Goal: Information Seeking & Learning: Learn about a topic

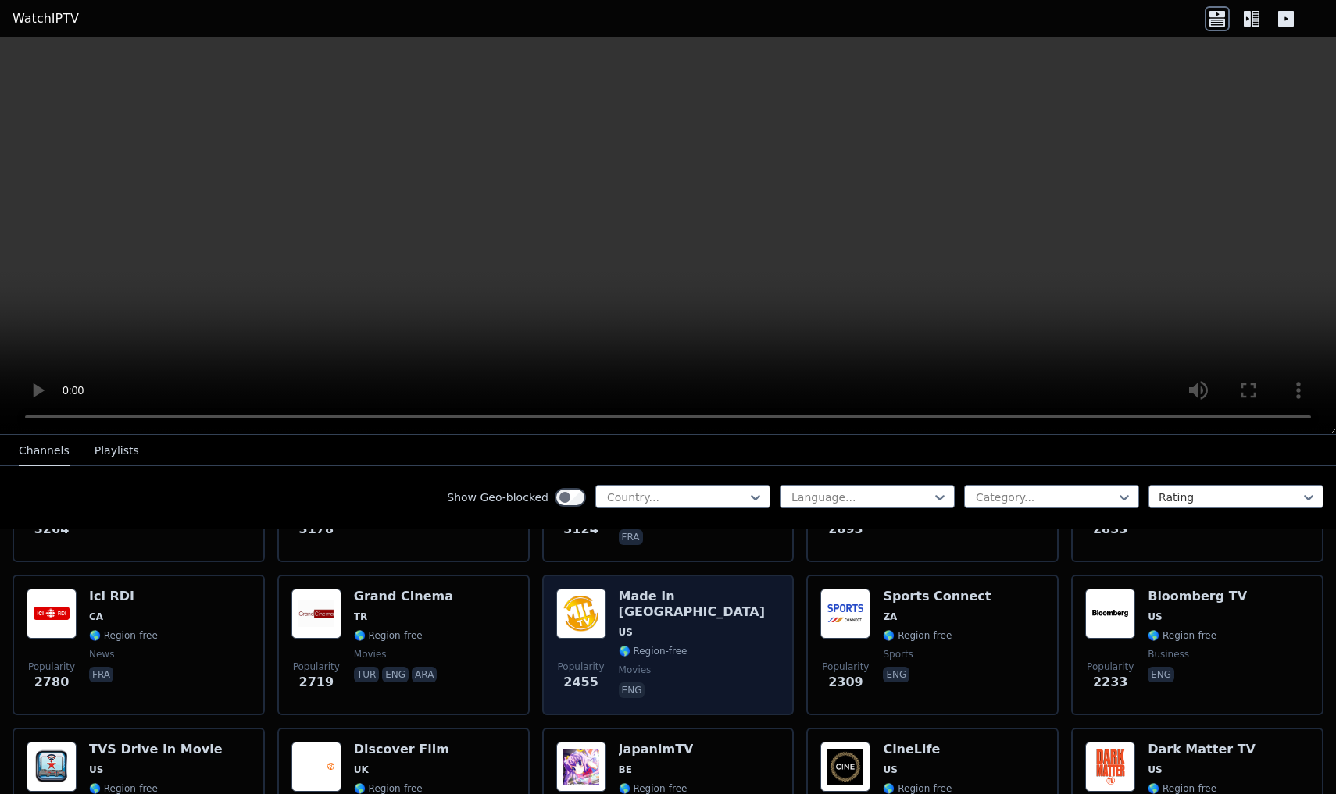
scroll to position [603, 0]
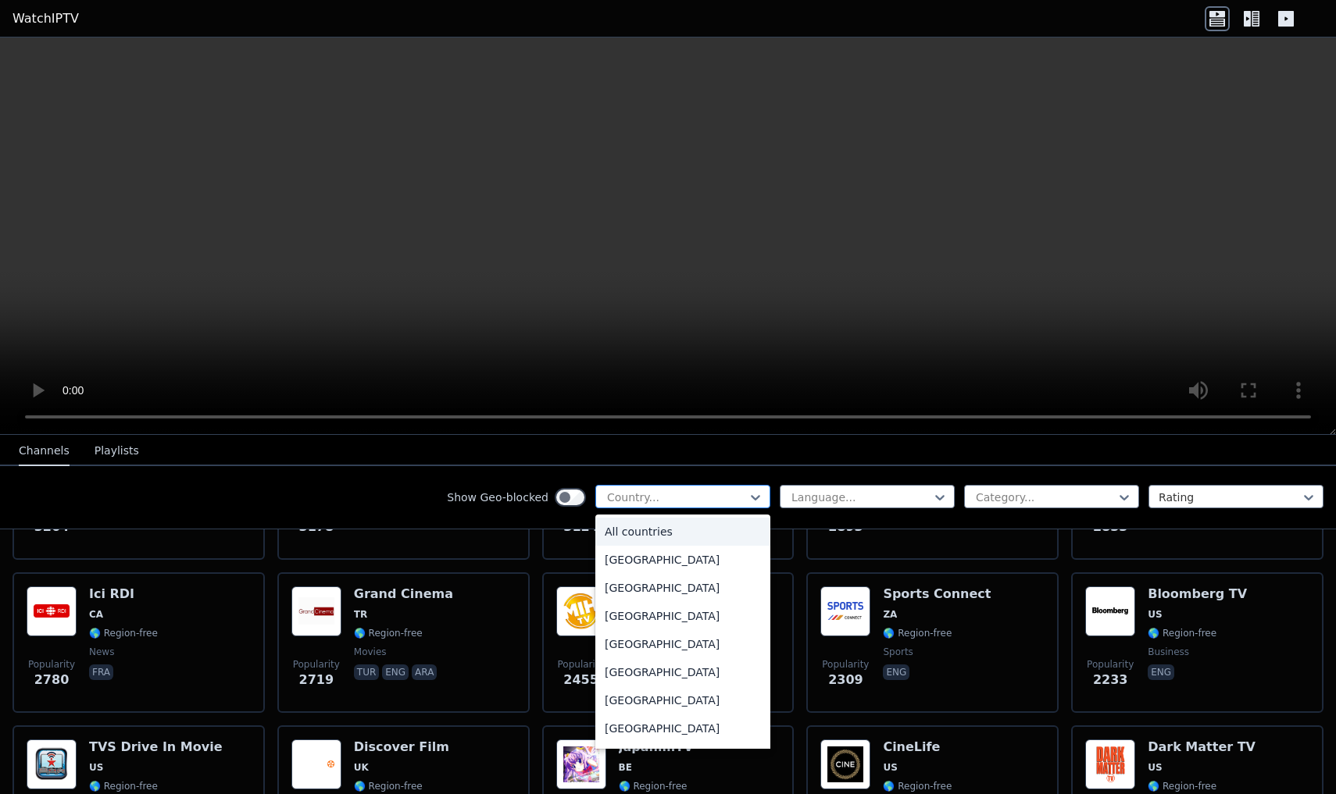
click at [708, 498] on div at bounding box center [676, 498] width 142 height 16
type input "**"
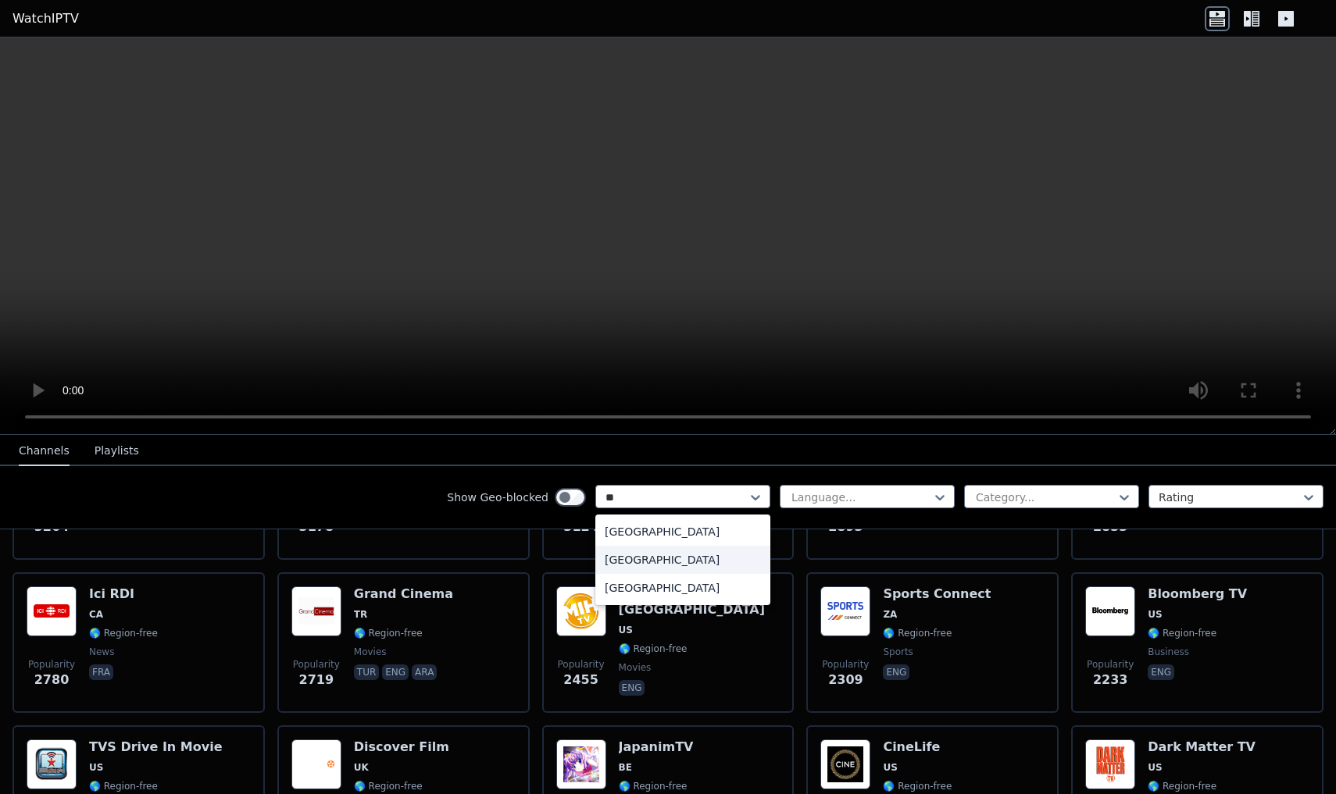
click at [636, 549] on div "[GEOGRAPHIC_DATA]" at bounding box center [682, 560] width 175 height 28
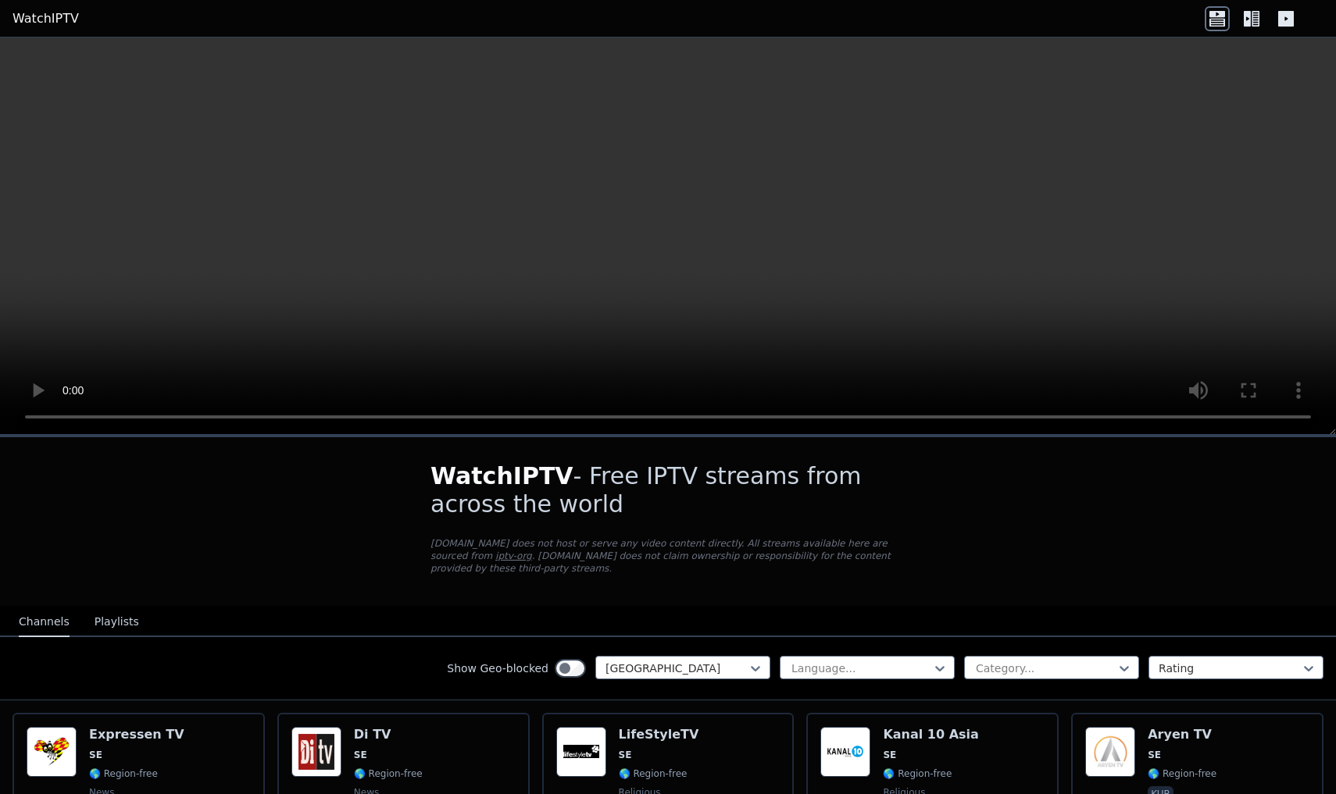
click at [102, 626] on button "Playlists" at bounding box center [117, 623] width 45 height 30
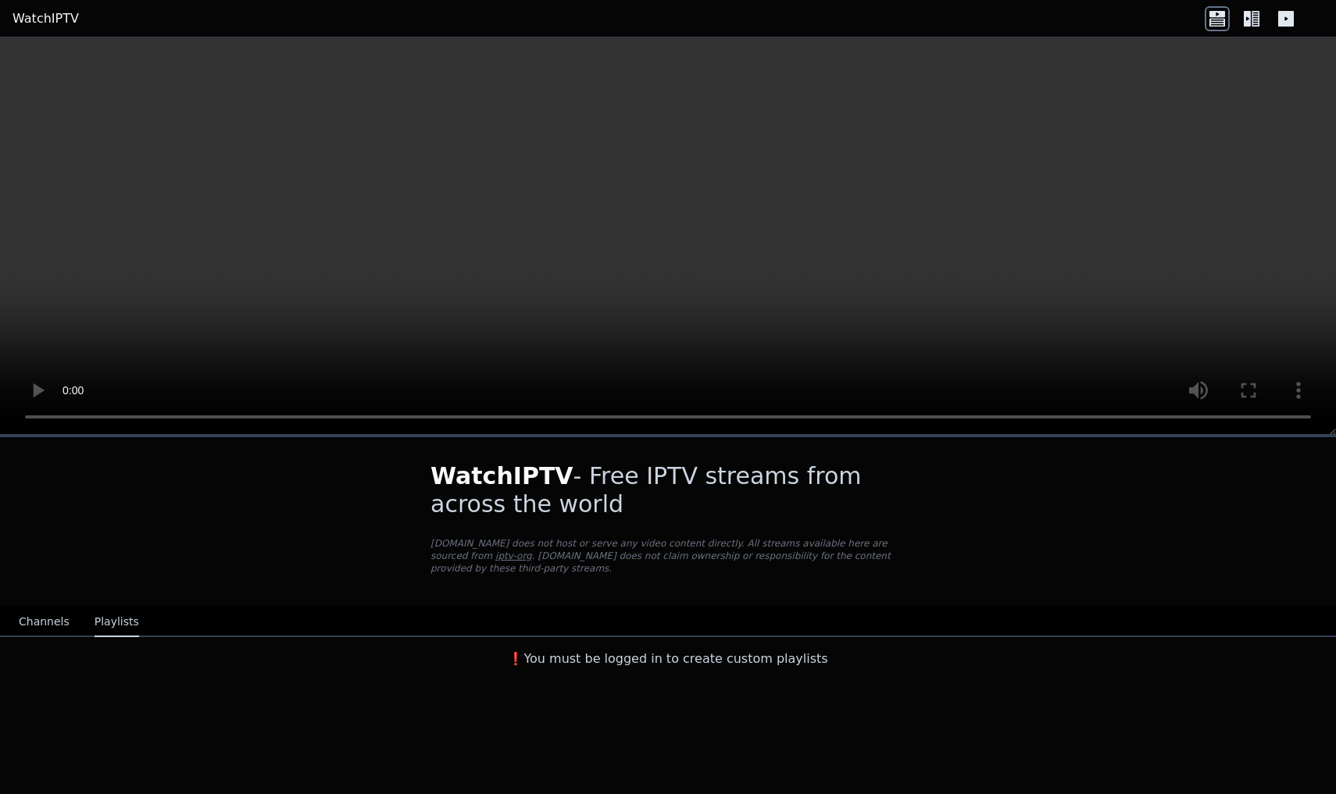
click at [59, 624] on button "Channels" at bounding box center [44, 623] width 51 height 30
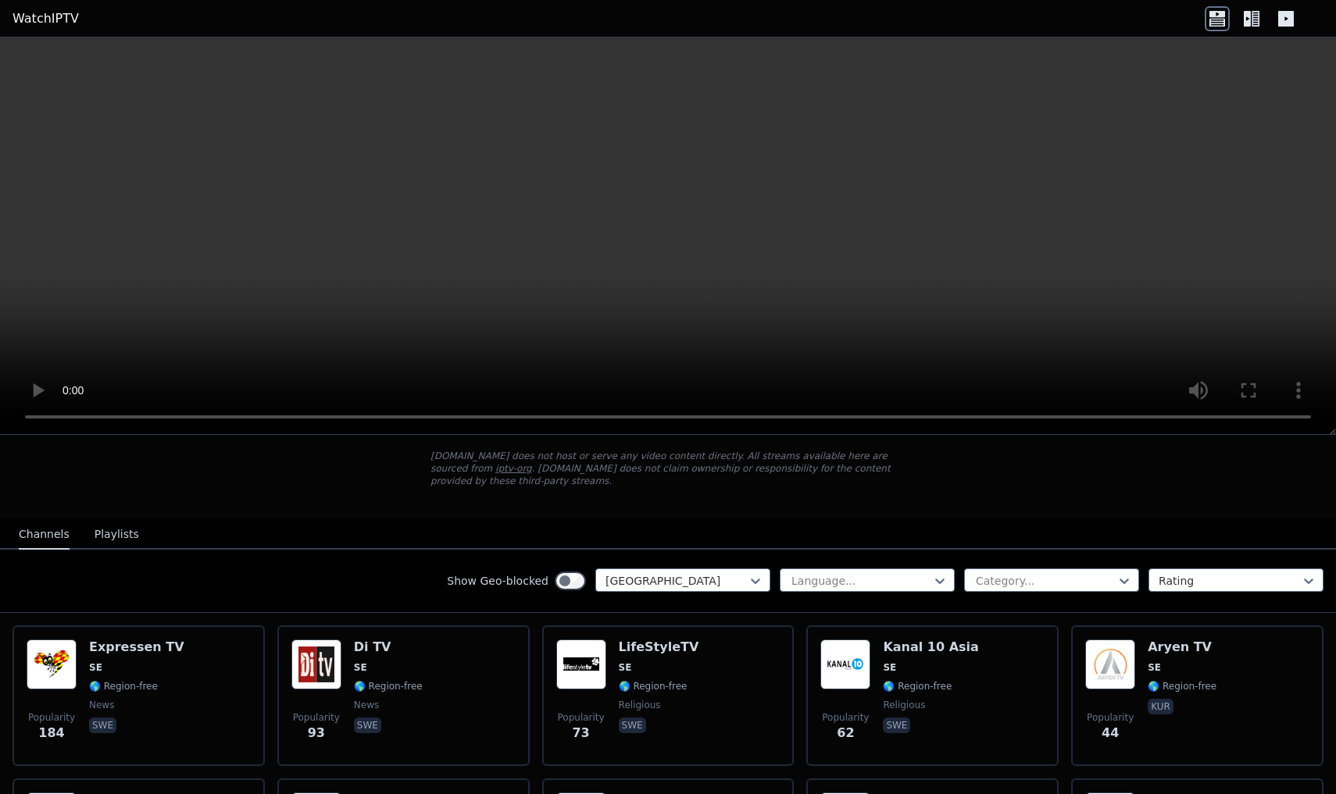
scroll to position [78, 0]
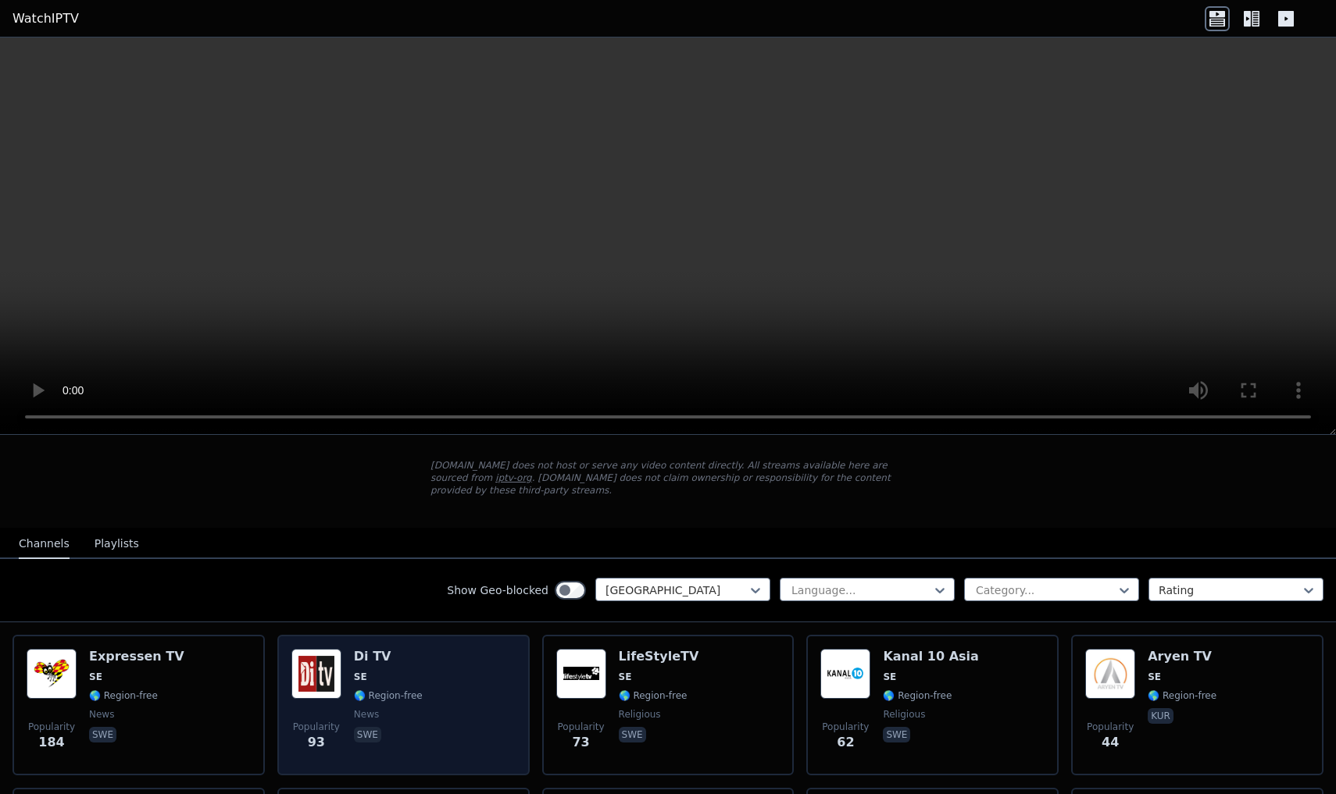
click at [355, 678] on span "SE" at bounding box center [360, 677] width 13 height 12
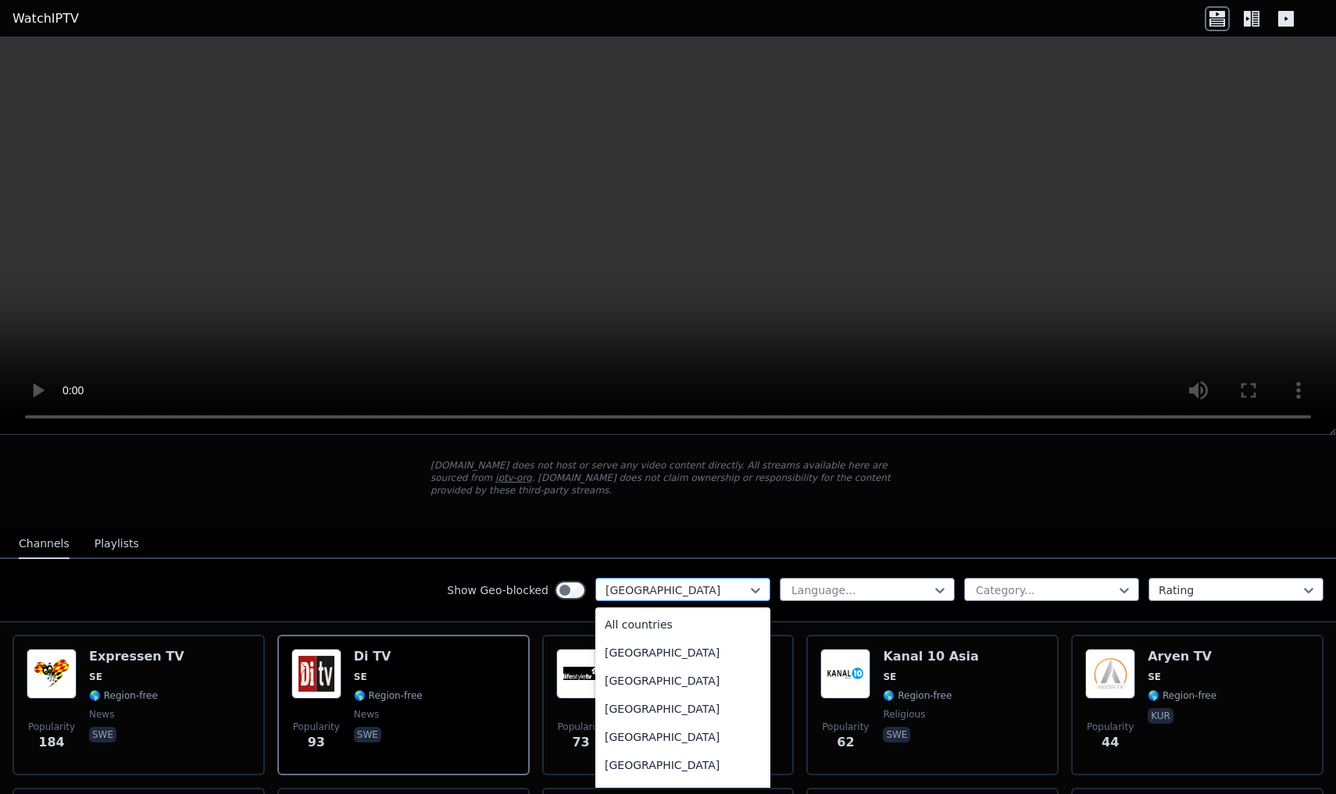
click at [663, 598] on div at bounding box center [676, 591] width 142 height 16
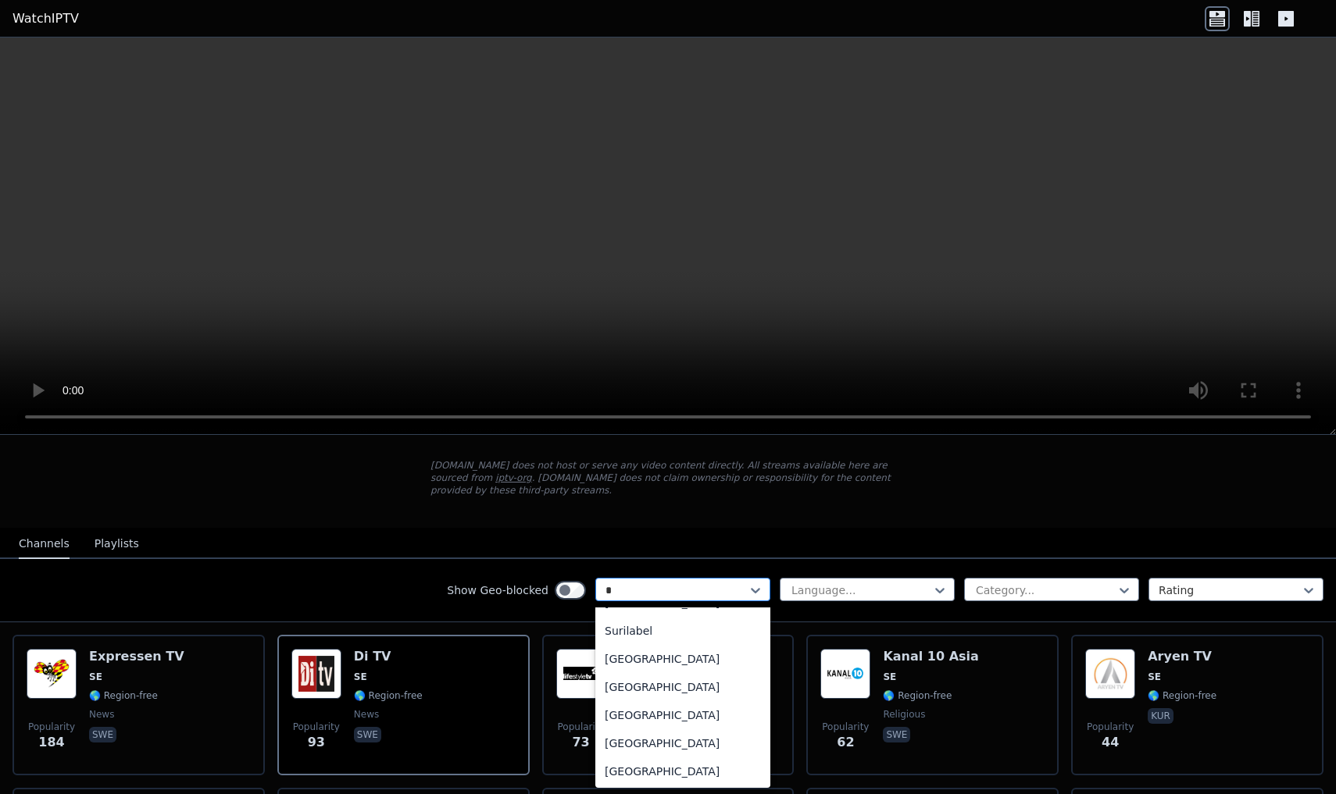
type input "**"
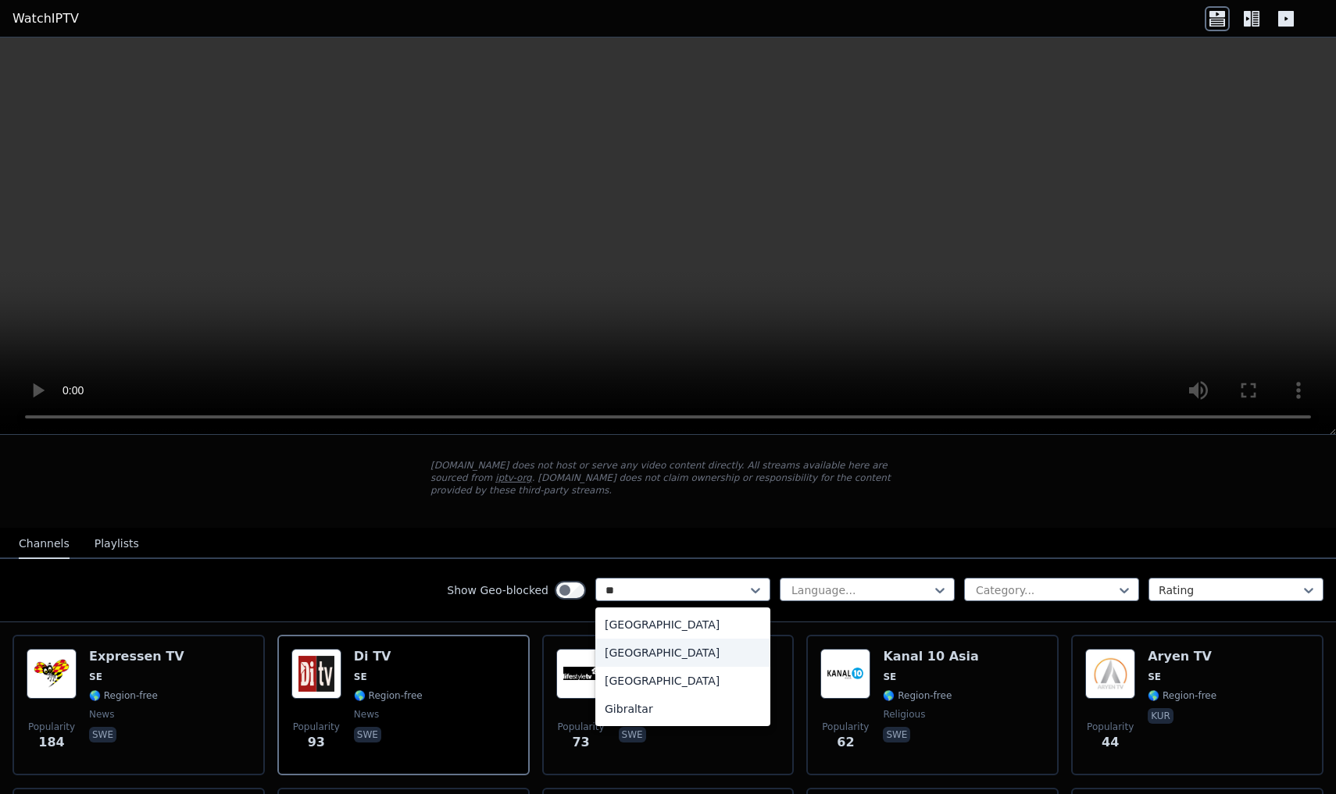
click at [699, 651] on div "[GEOGRAPHIC_DATA]" at bounding box center [682, 653] width 175 height 28
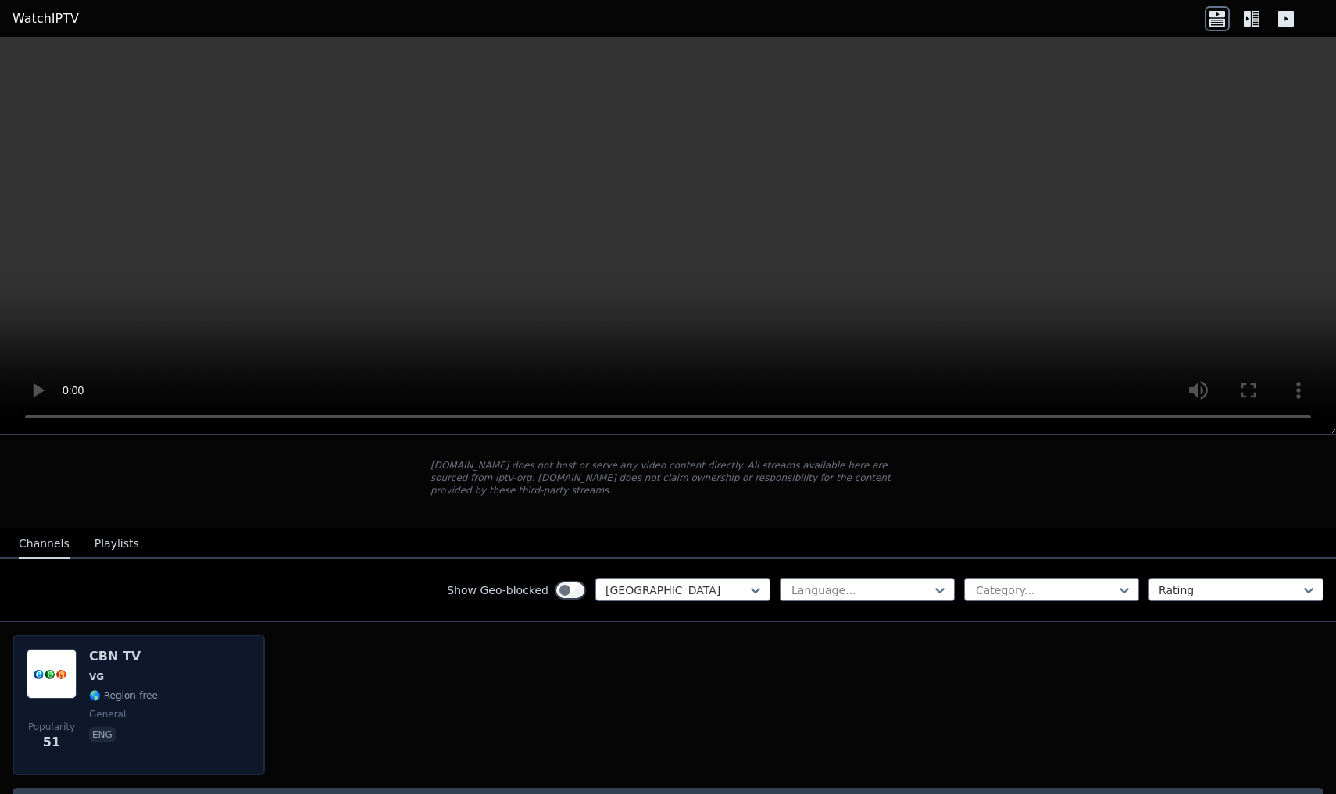
click at [109, 698] on span "🌎 Region-free" at bounding box center [123, 696] width 69 height 12
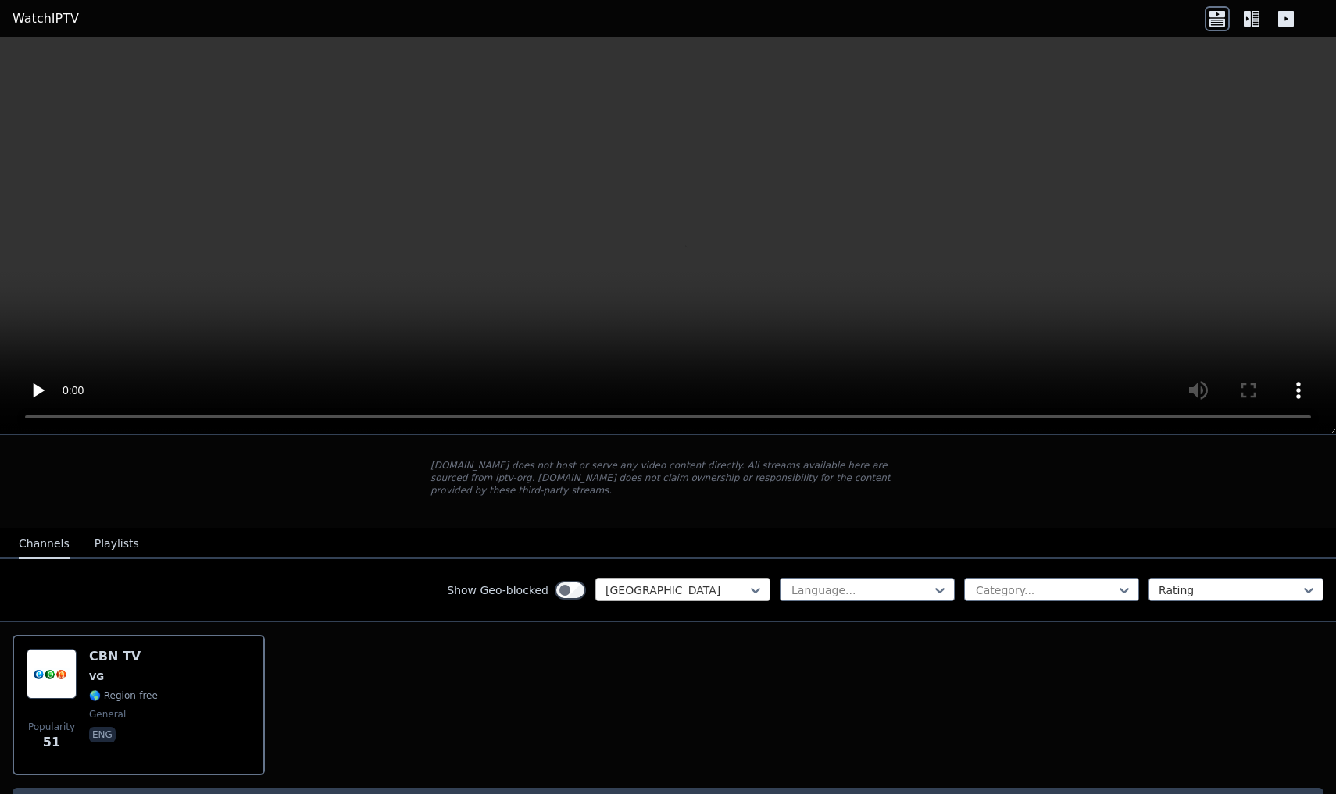
click at [661, 585] on div "[GEOGRAPHIC_DATA]" at bounding box center [676, 591] width 142 height 16
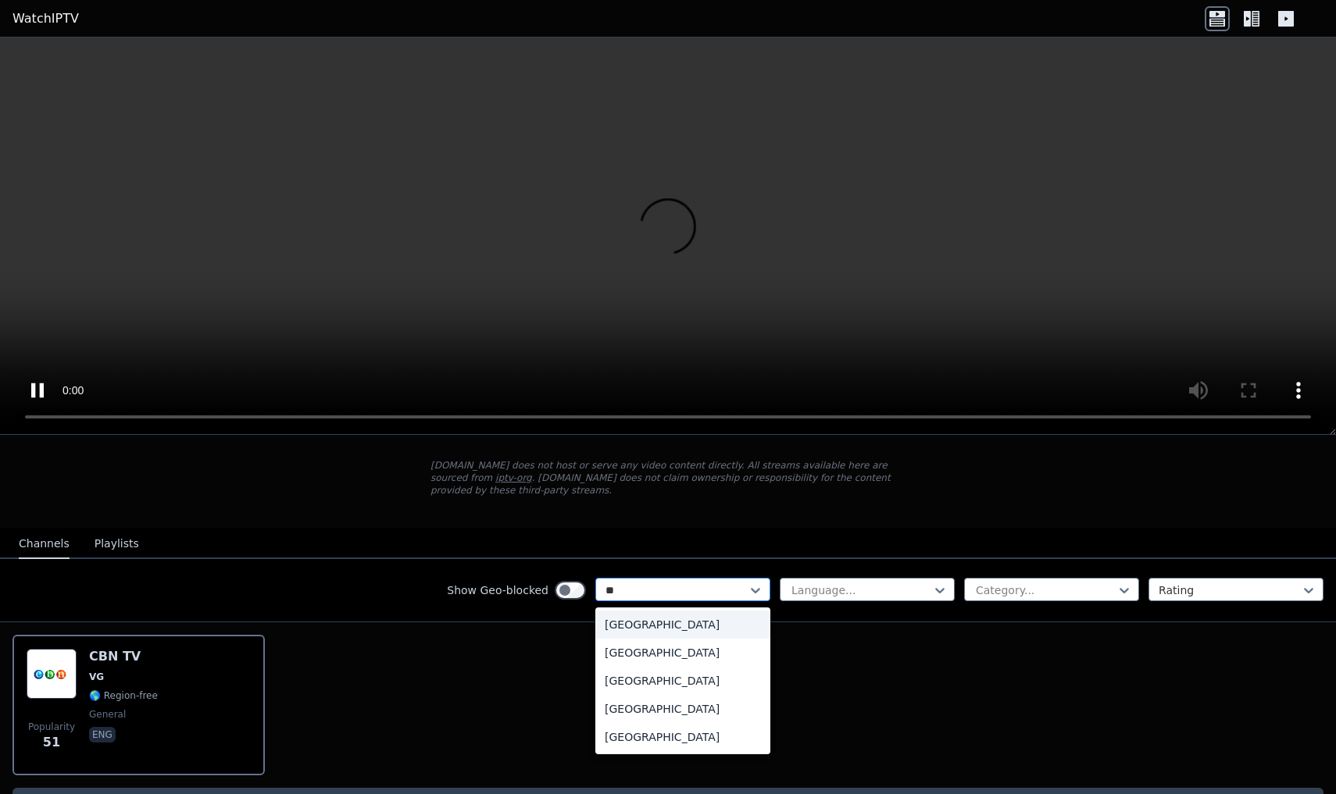
type input "***"
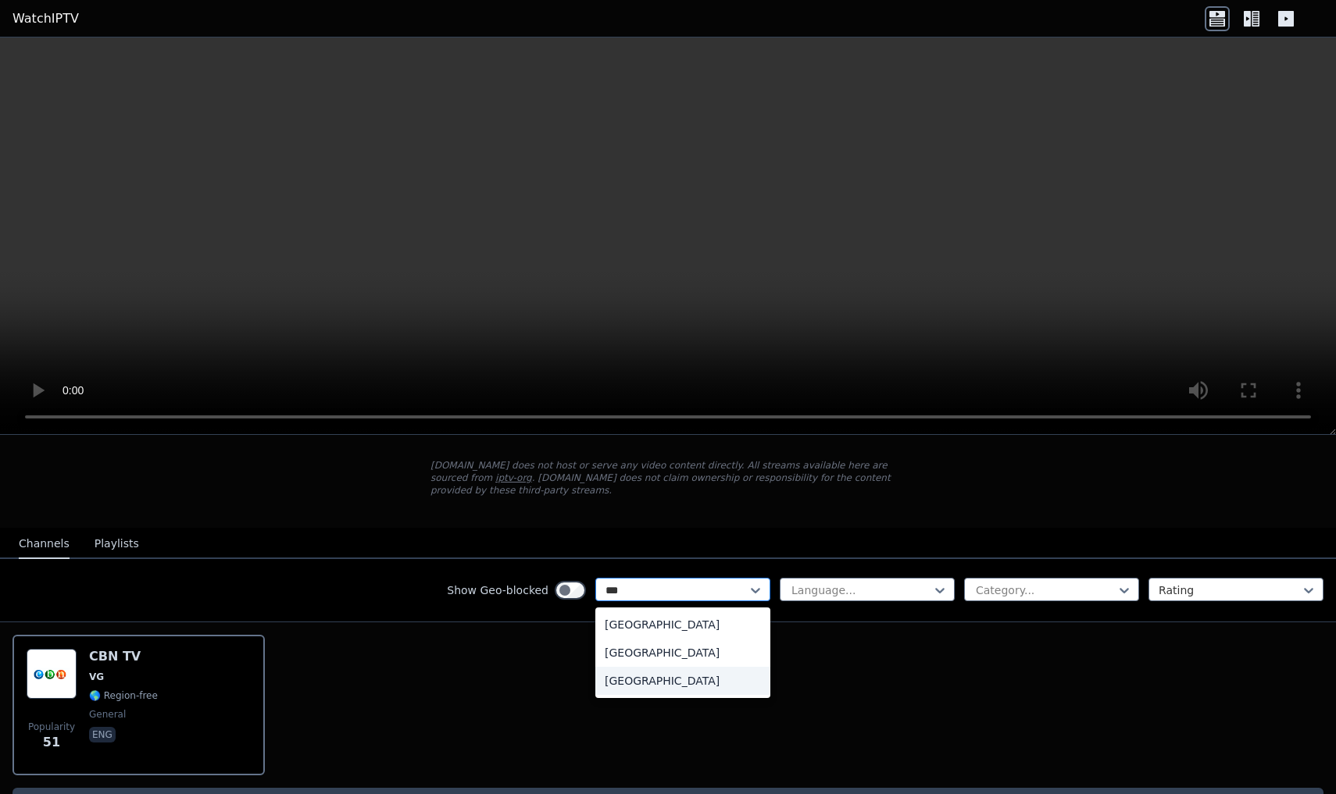
click at [644, 679] on div "[GEOGRAPHIC_DATA]" at bounding box center [682, 681] width 175 height 28
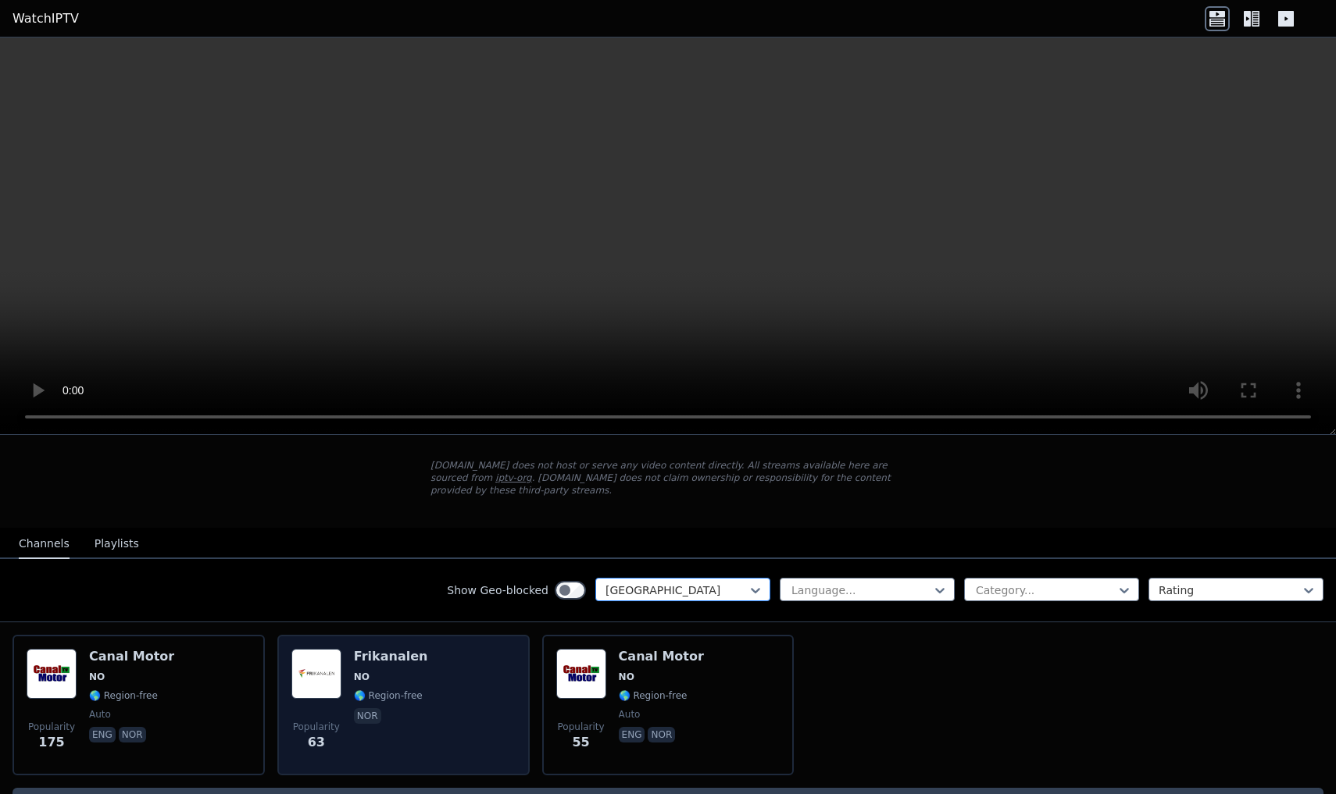
click at [440, 676] on div "Popularity 63 Frikanalen NO 🌎 Region-free nor" at bounding box center [403, 705] width 224 height 112
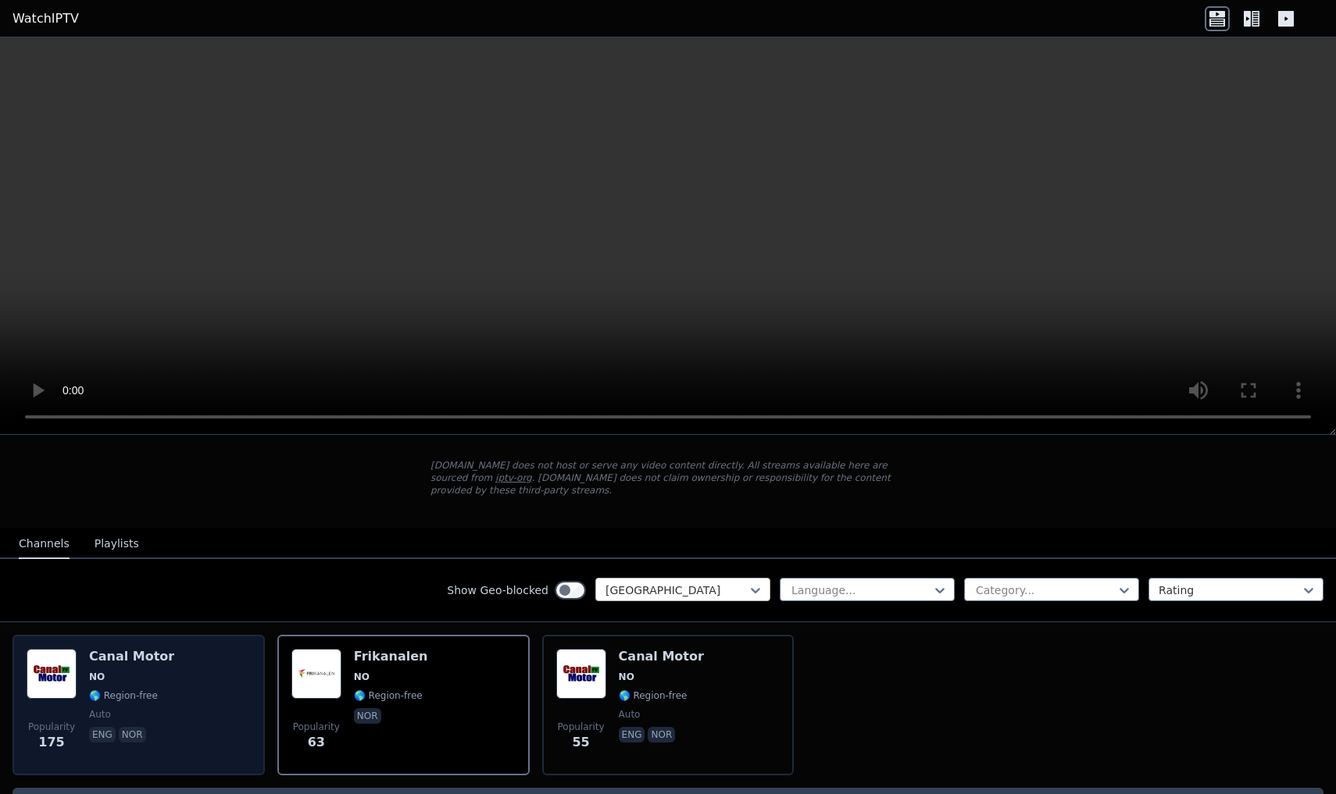
click at [160, 685] on div "Canal Motor NO 🌎 Region-free auto eng nor" at bounding box center [131, 705] width 85 height 112
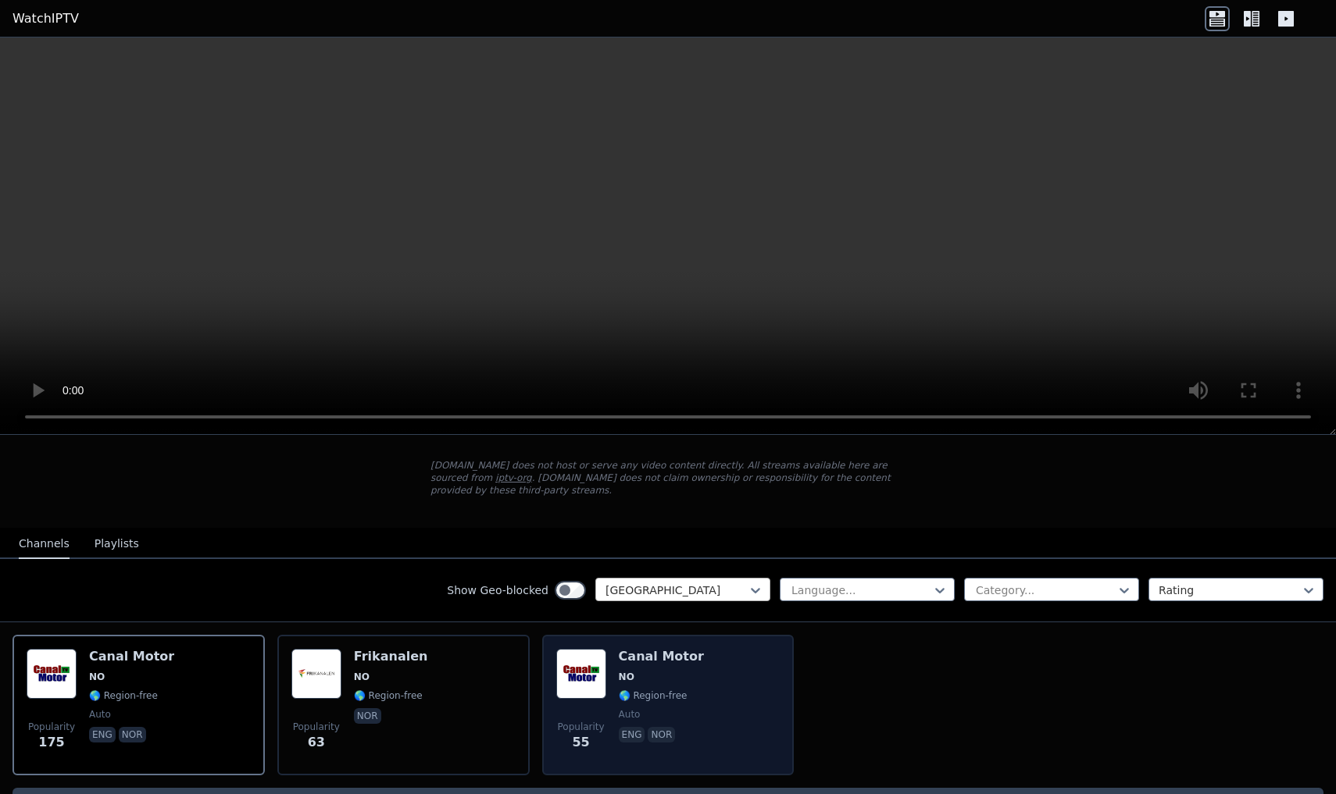
click at [637, 682] on span "NO" at bounding box center [661, 677] width 85 height 12
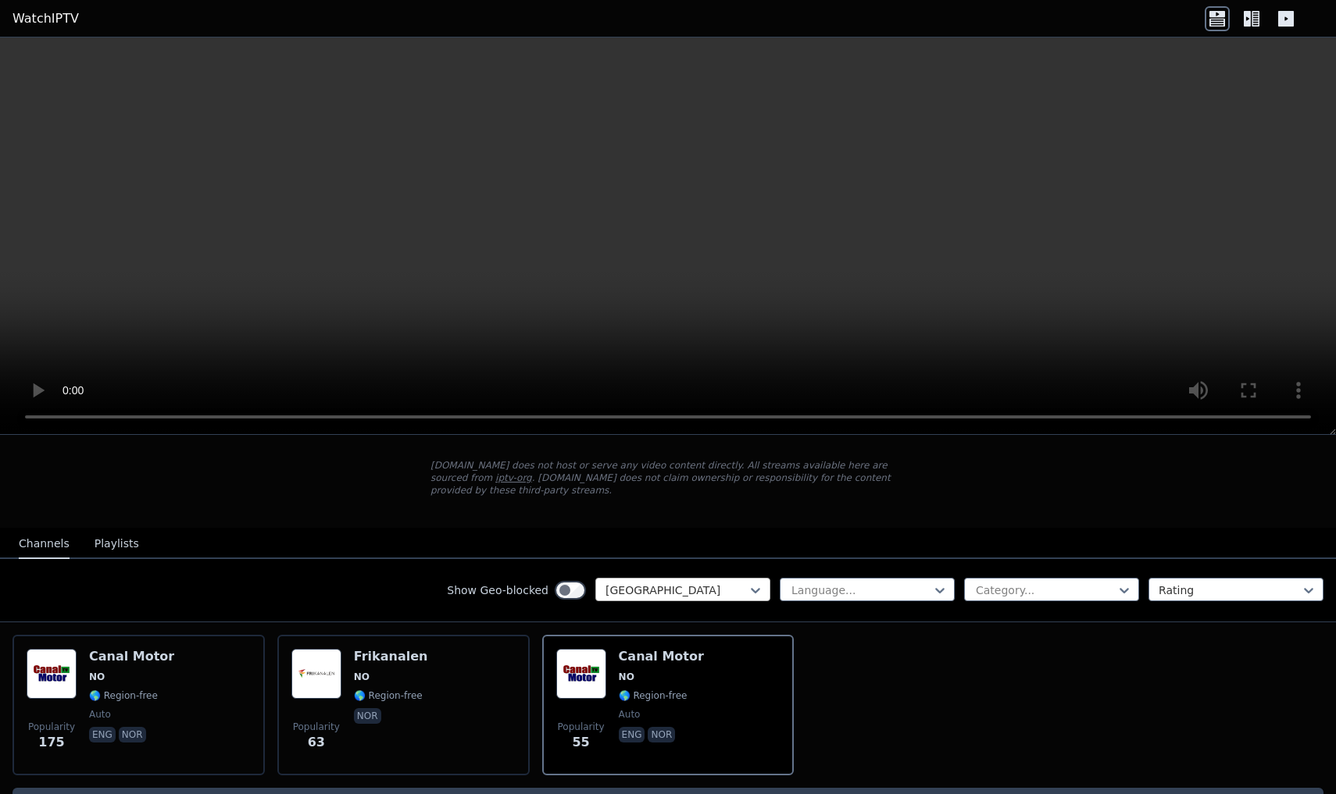
click at [728, 584] on div at bounding box center [676, 591] width 142 height 16
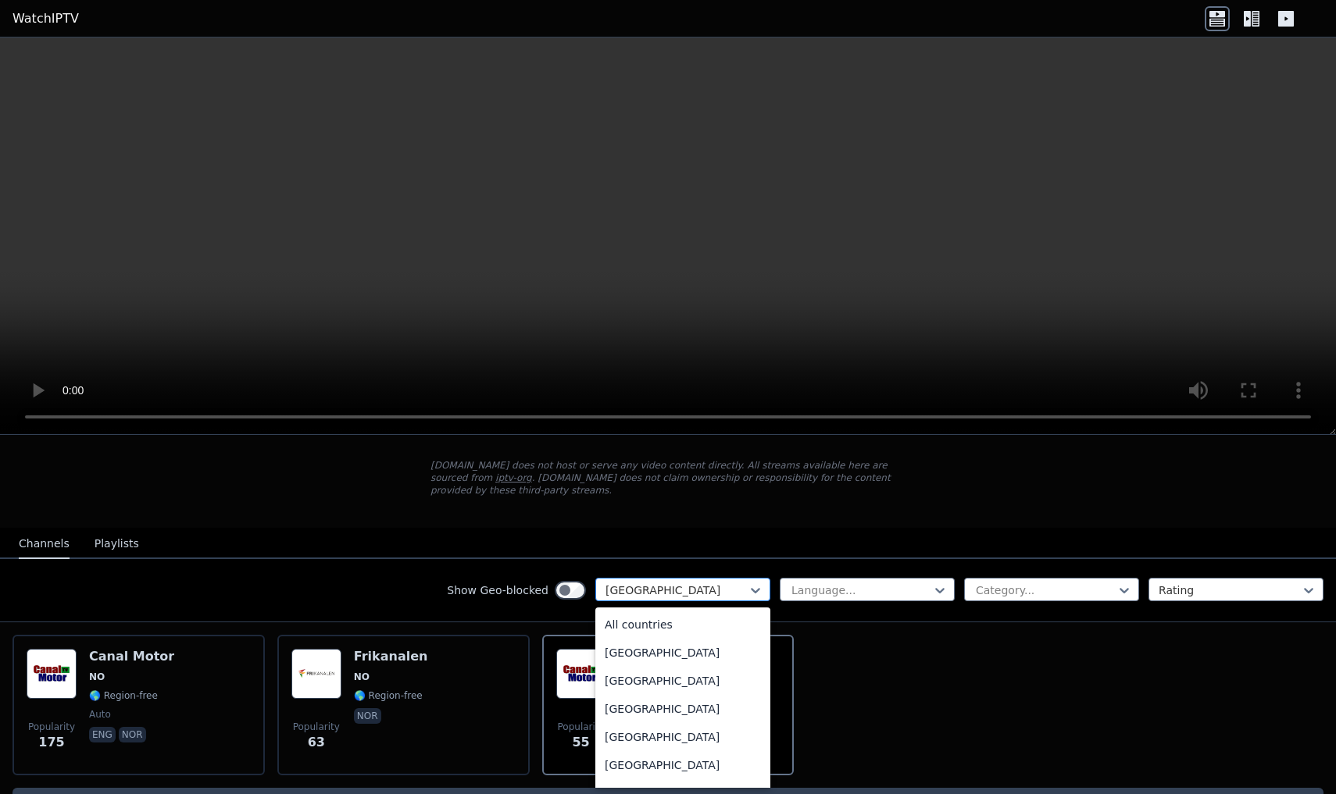
scroll to position [3730, 0]
type input "*"
type input "**"
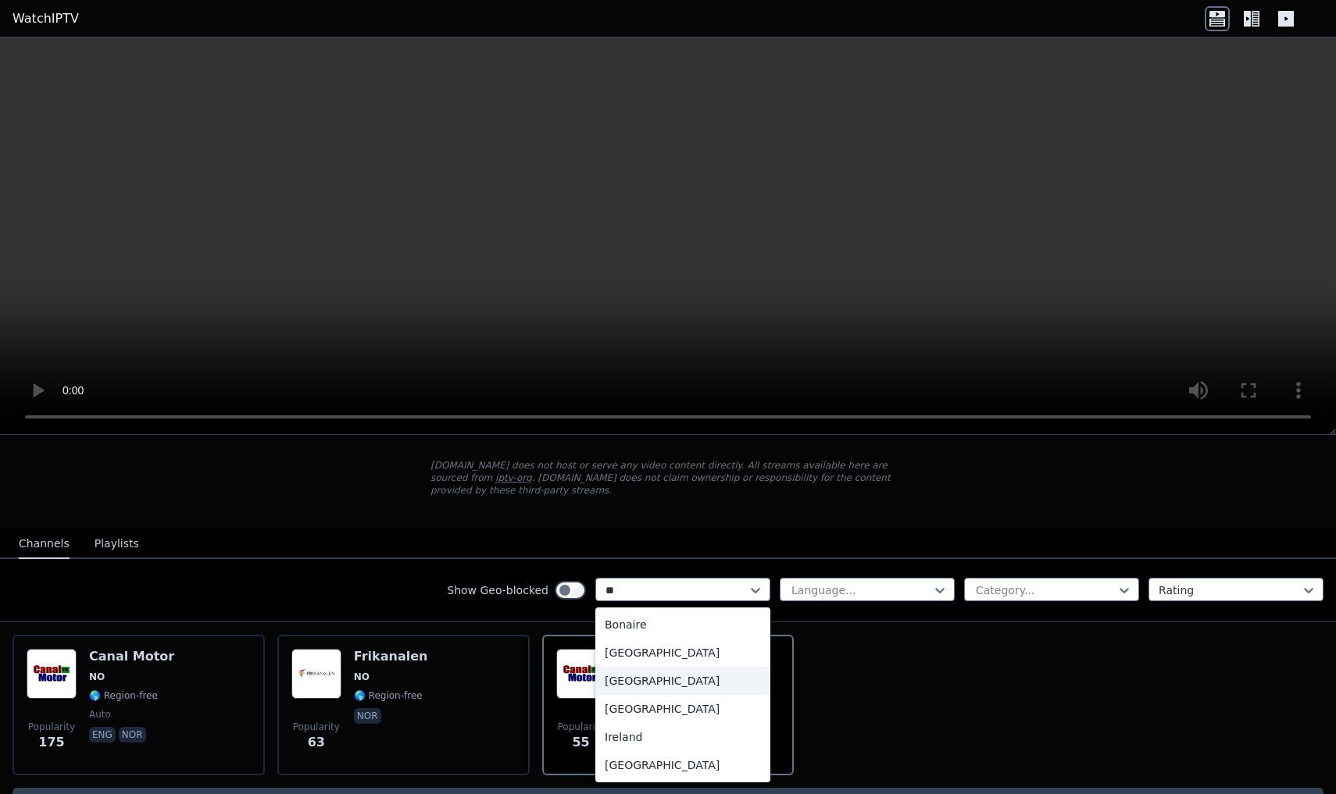
click at [620, 680] on div "[GEOGRAPHIC_DATA]" at bounding box center [682, 681] width 175 height 28
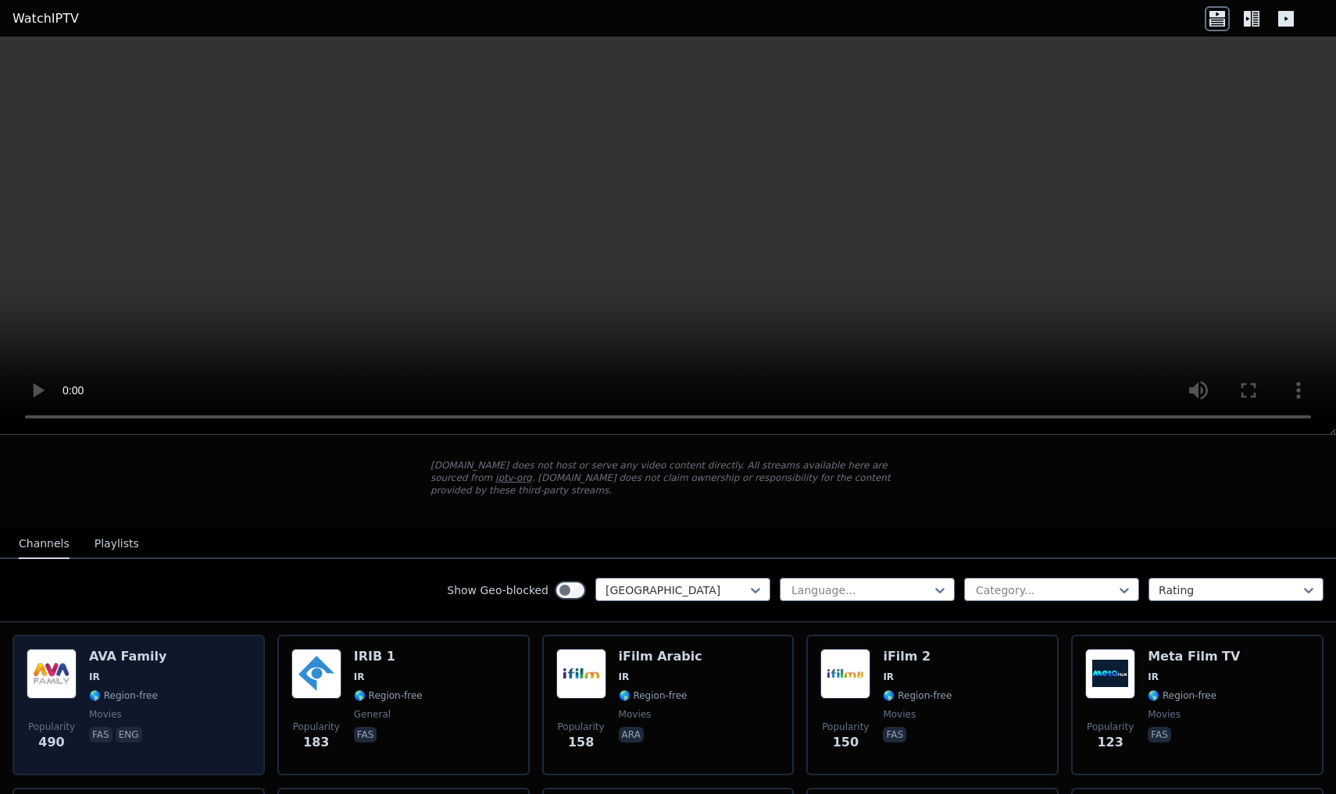
click at [122, 680] on span "IR" at bounding box center [127, 677] width 77 height 12
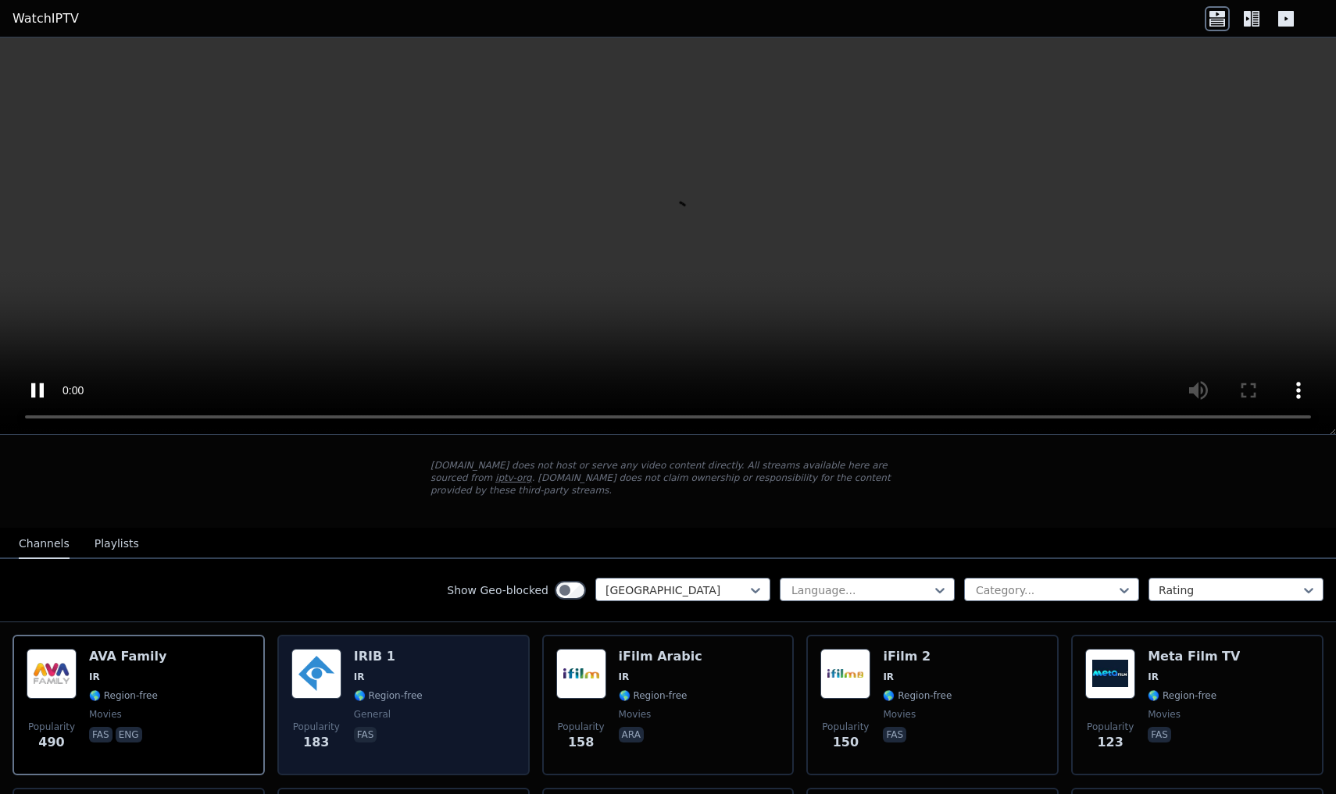
click at [375, 701] on span "🌎 Region-free" at bounding box center [388, 696] width 69 height 12
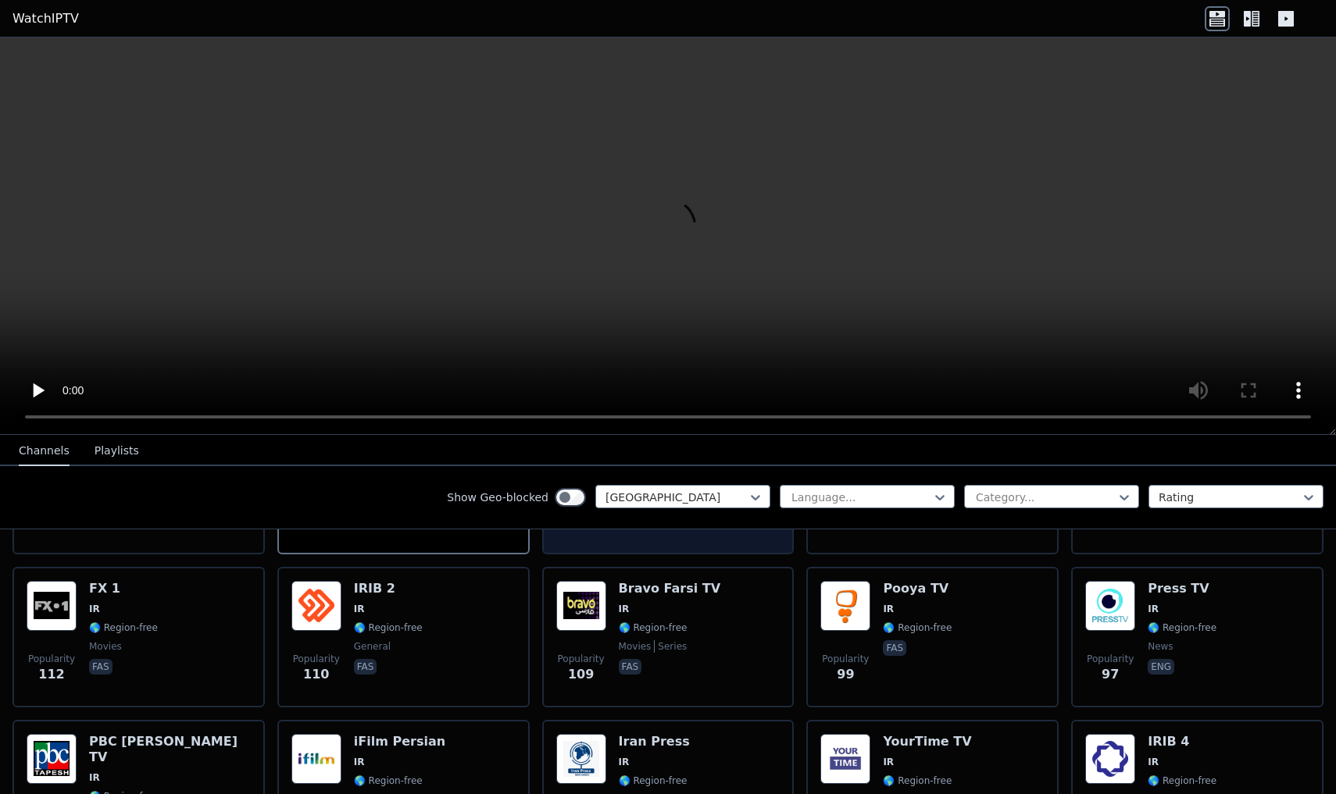
scroll to position [301, 0]
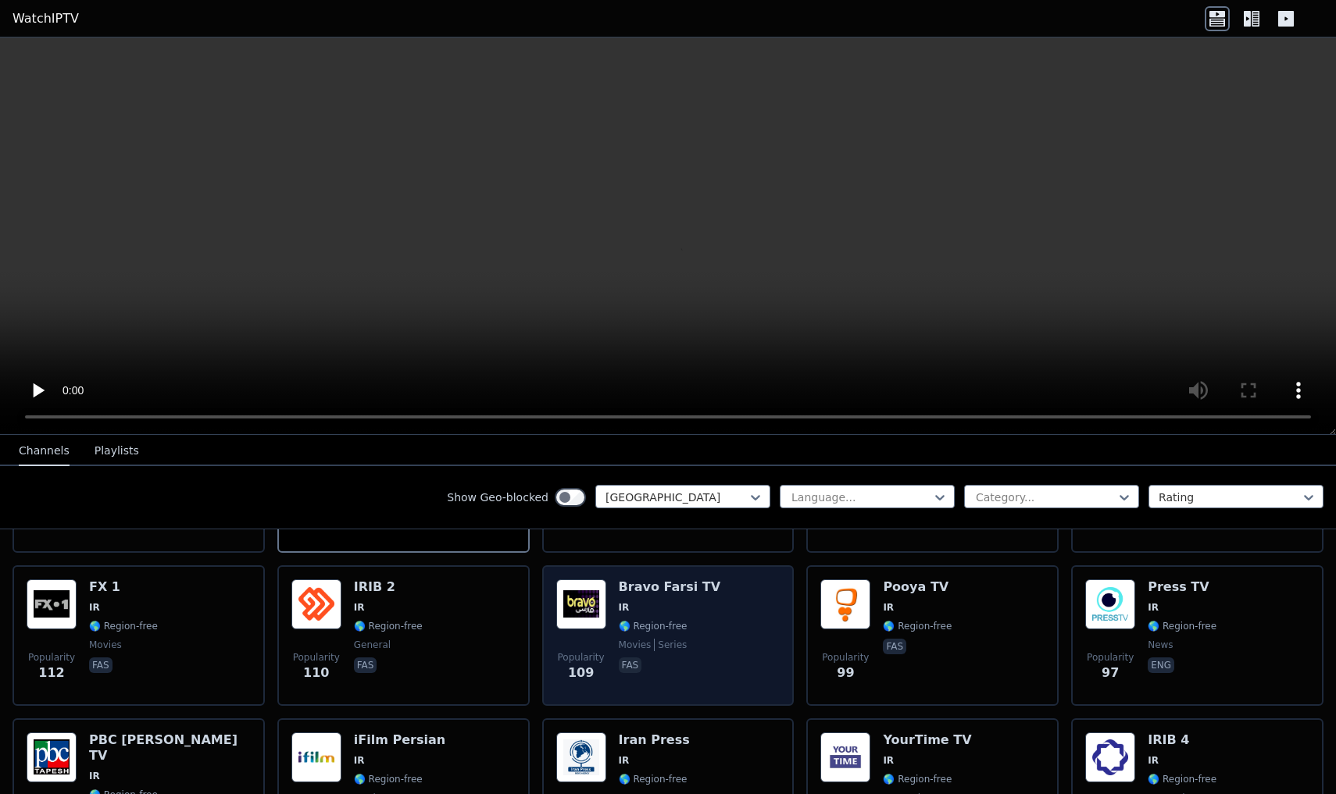
click at [721, 601] on div "Popularity 109 Bravo Farsi TV IR 🌎 Region-free movies series fas" at bounding box center [668, 636] width 224 height 112
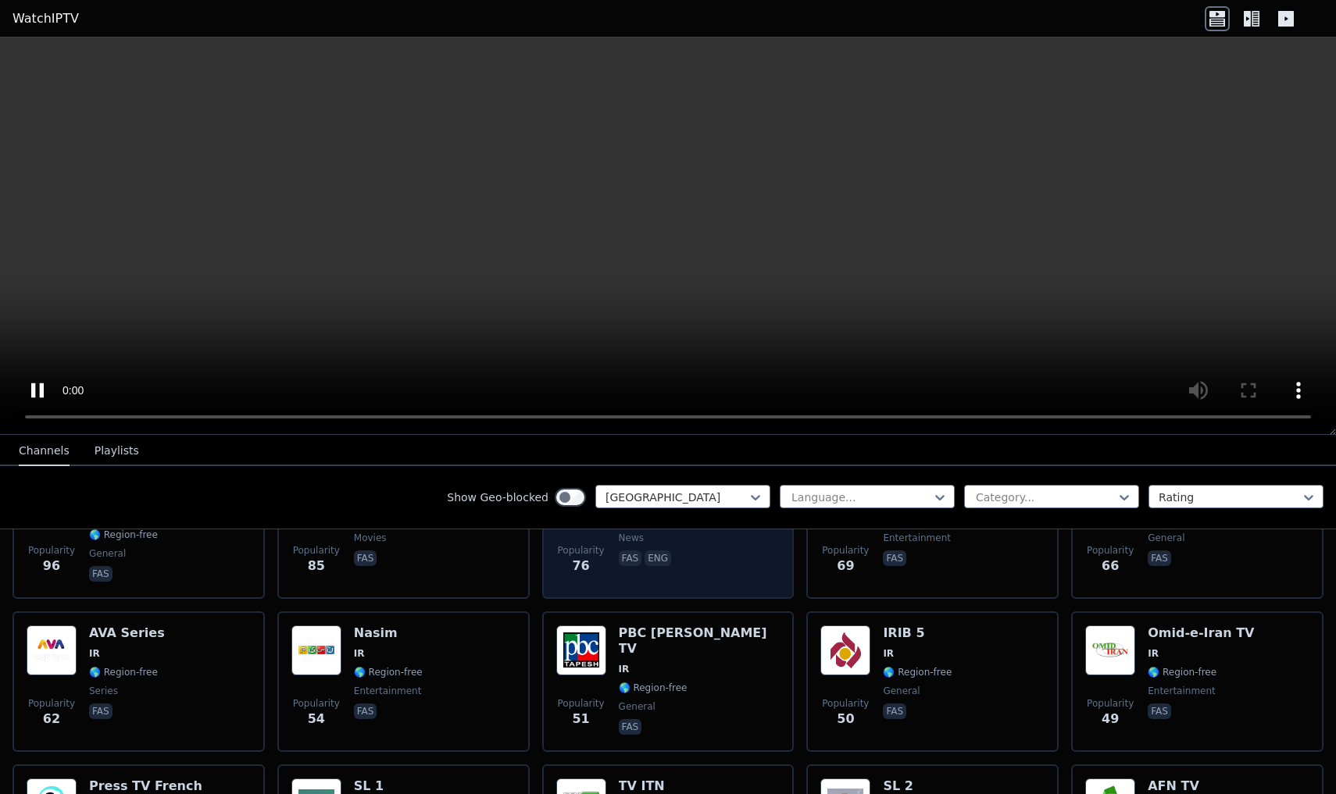
scroll to position [572, 0]
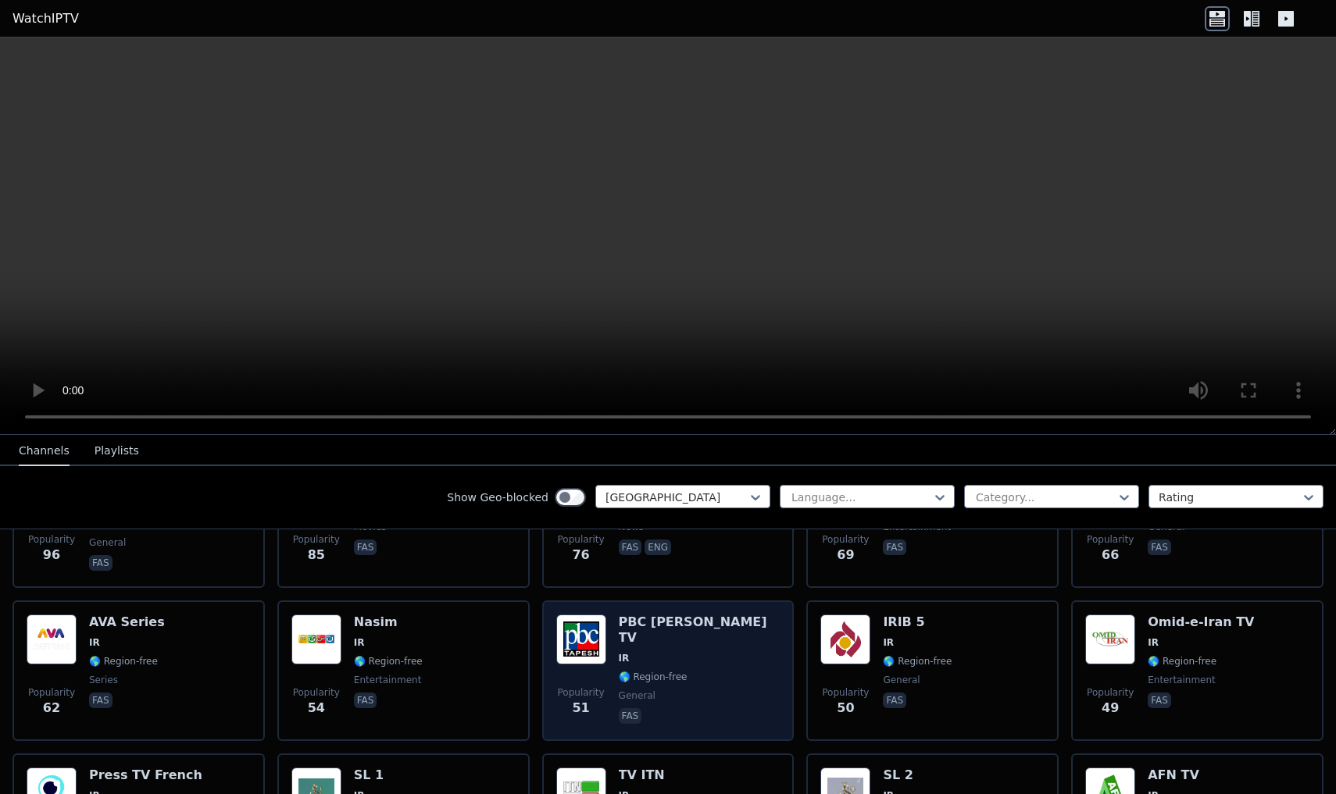
click at [676, 651] on div "PBC [PERSON_NAME] TV IR 🌎 Region-free general fas" at bounding box center [700, 671] width 162 height 112
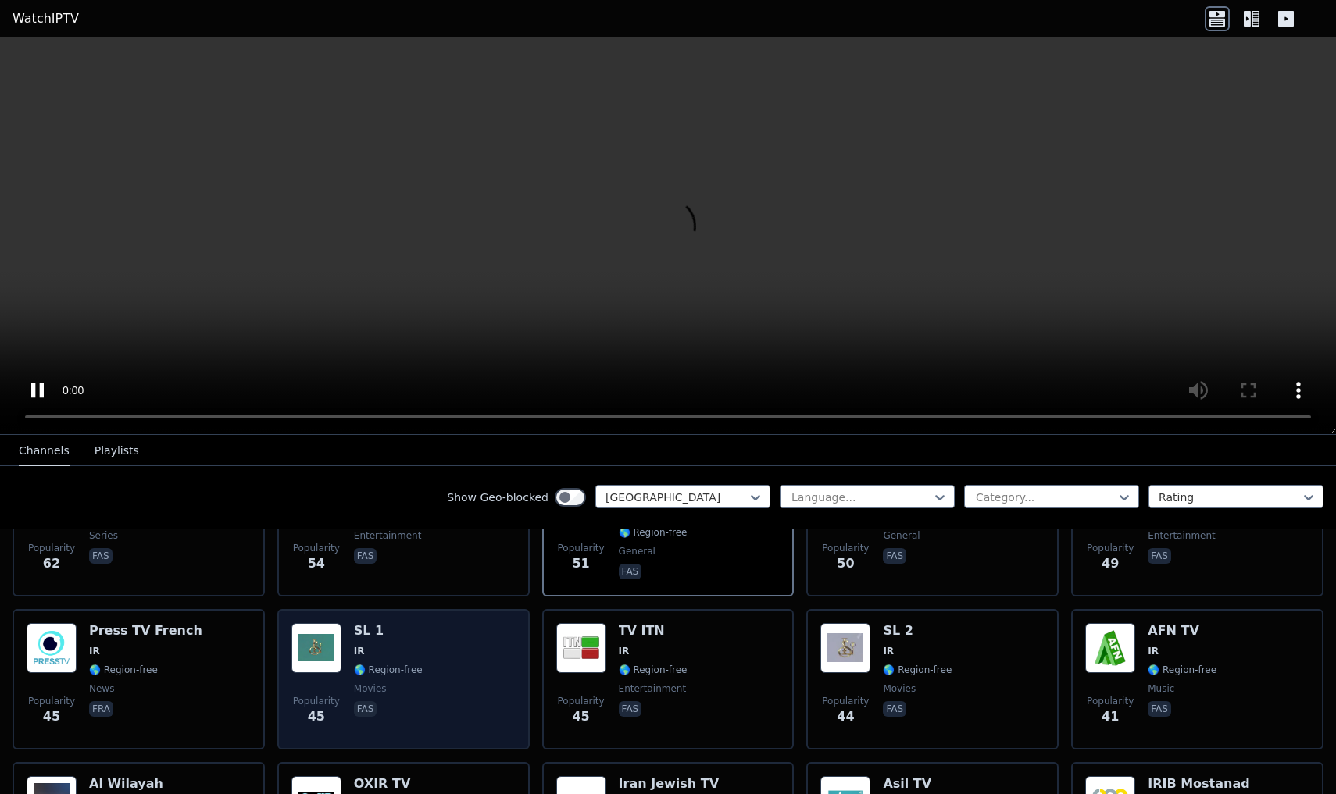
scroll to position [726, 0]
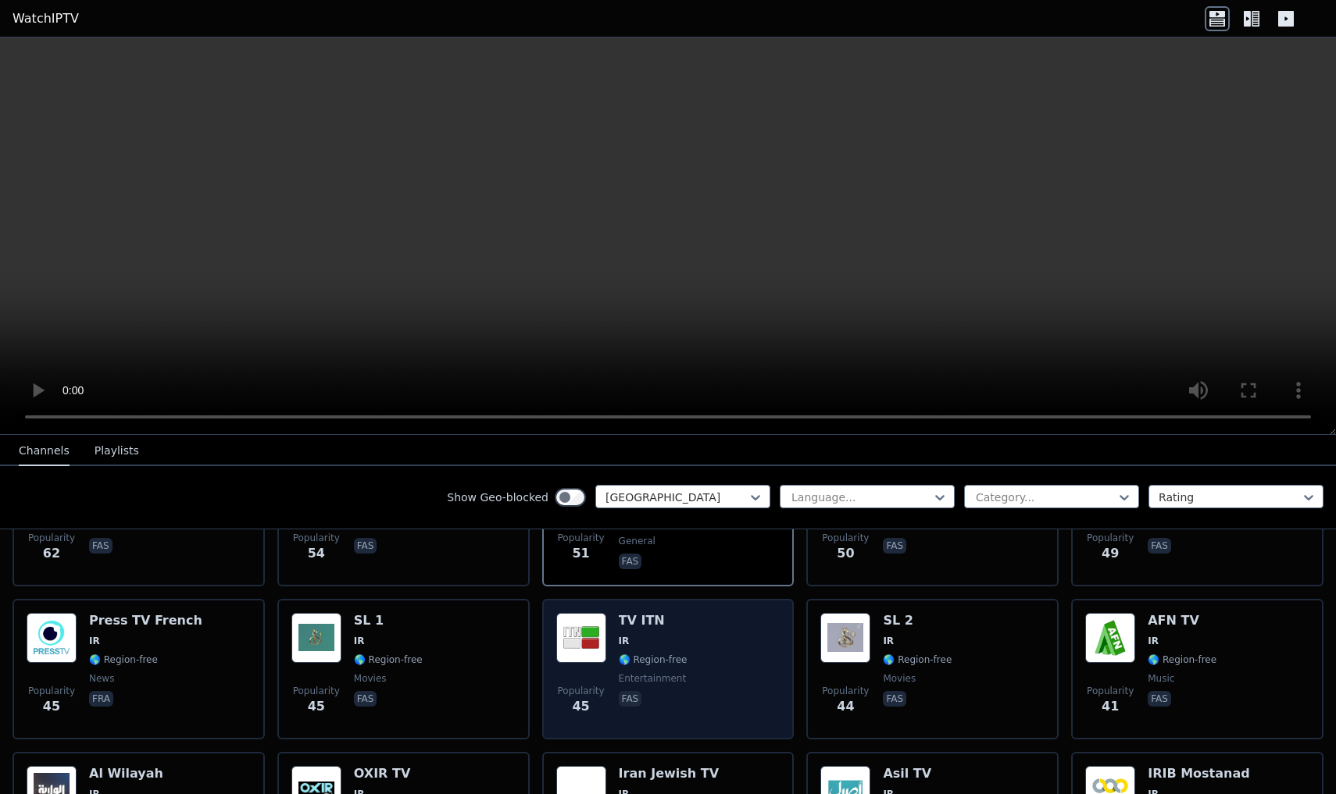
click at [609, 670] on div "Popularity 45 TV ITN IR 🌎 Region-free entertainment fas" at bounding box center [668, 669] width 224 height 112
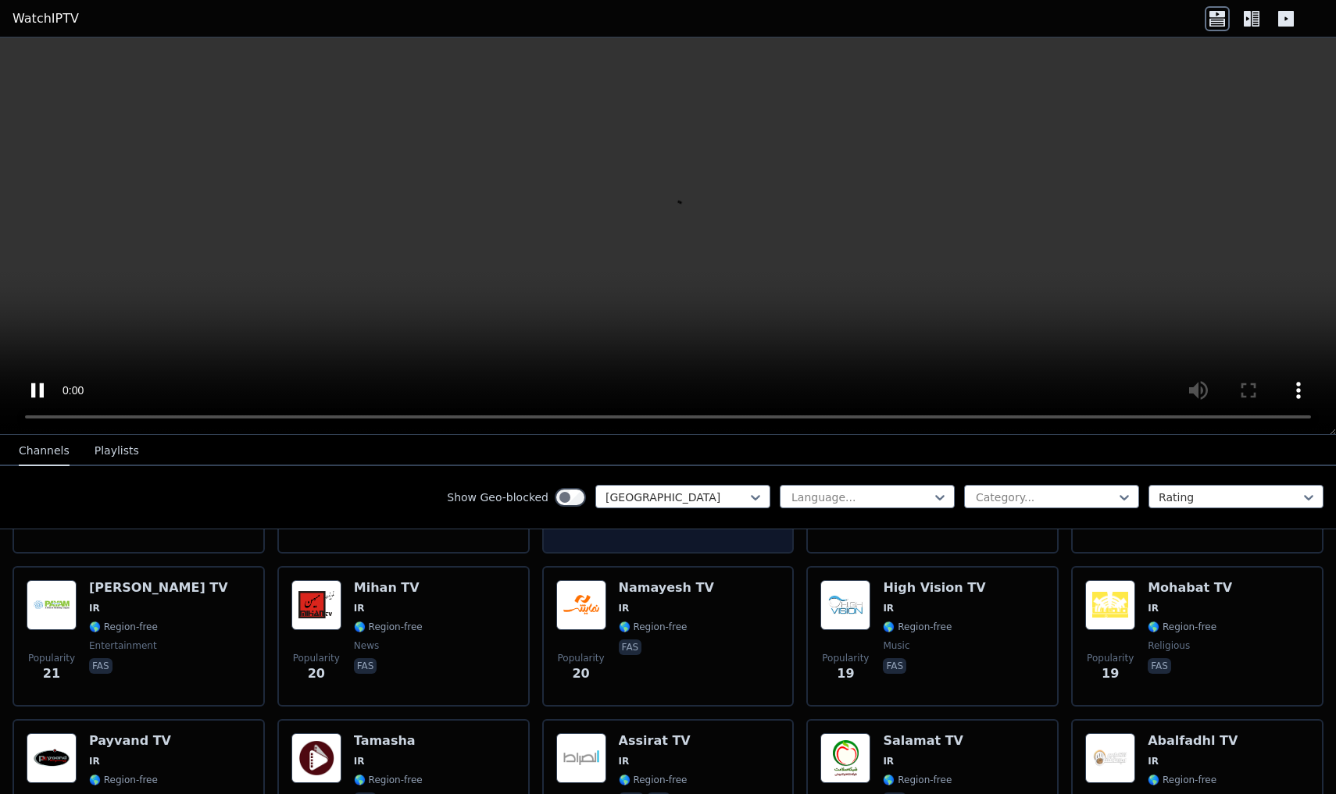
scroll to position [1221, 0]
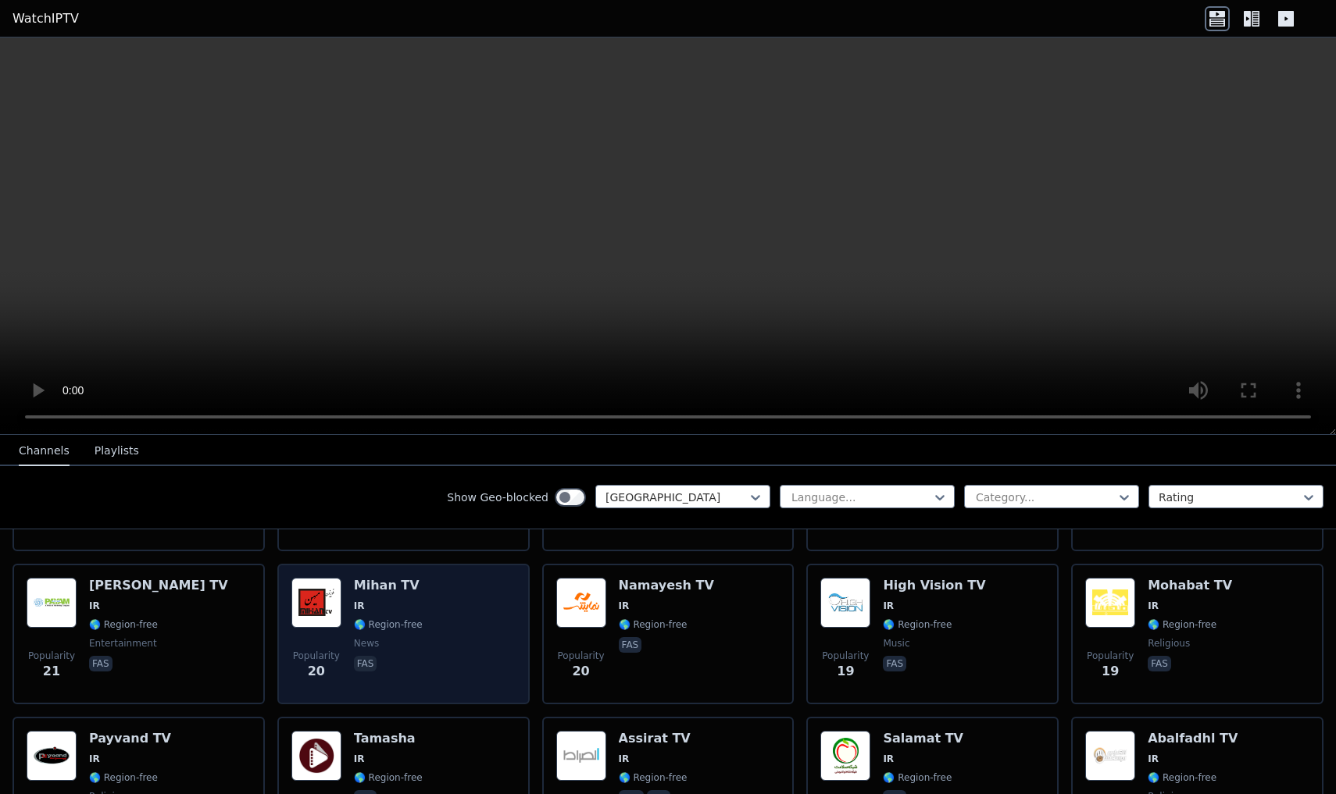
click at [337, 640] on span "Popularity 20" at bounding box center [316, 665] width 50 height 50
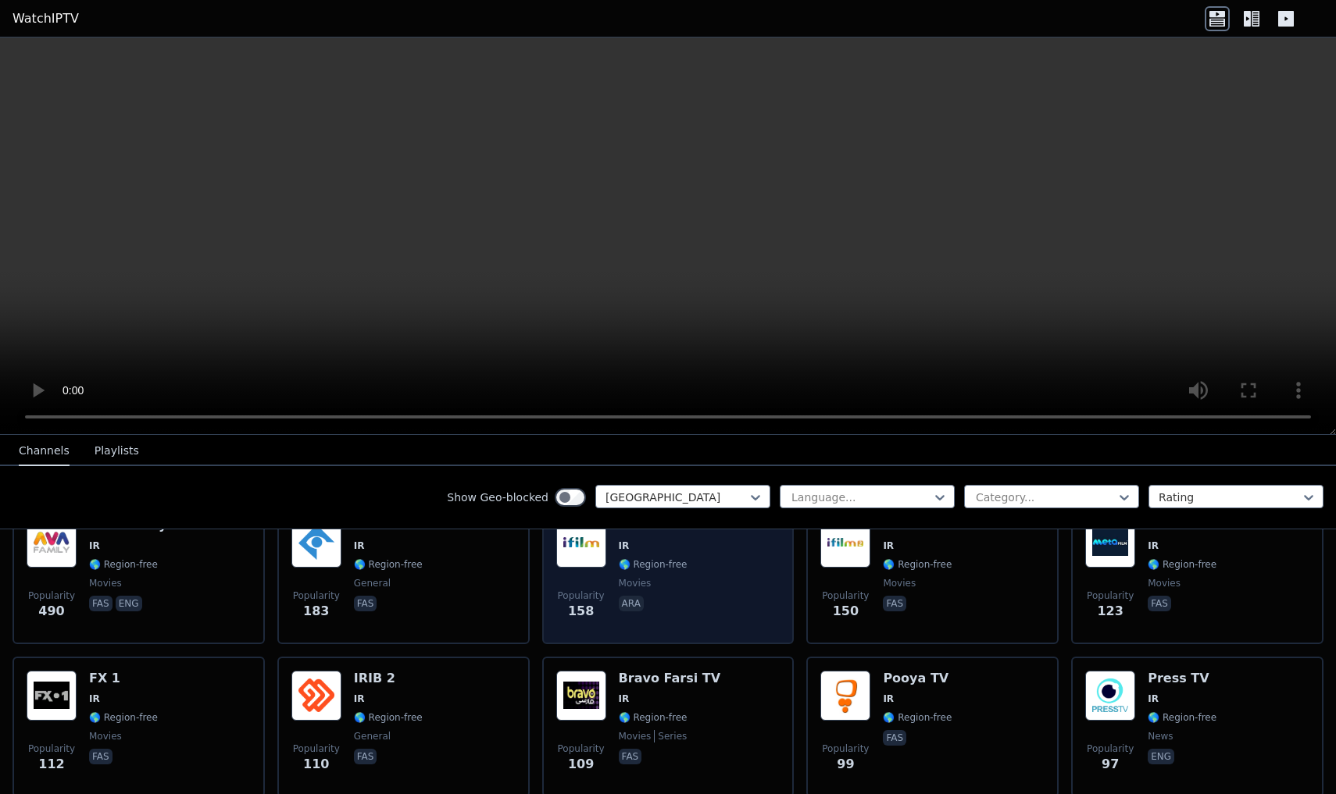
scroll to position [209, 0]
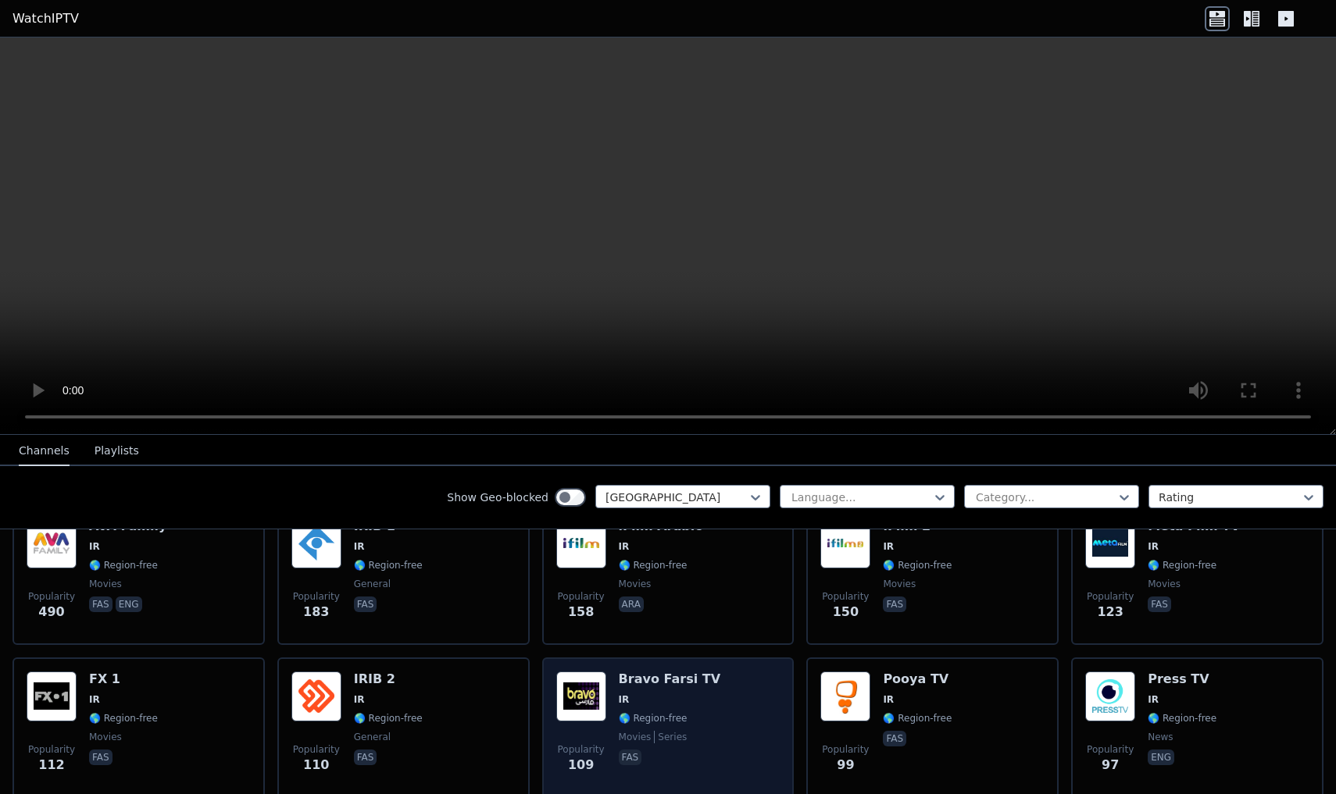
click at [662, 694] on span "IR" at bounding box center [670, 700] width 102 height 12
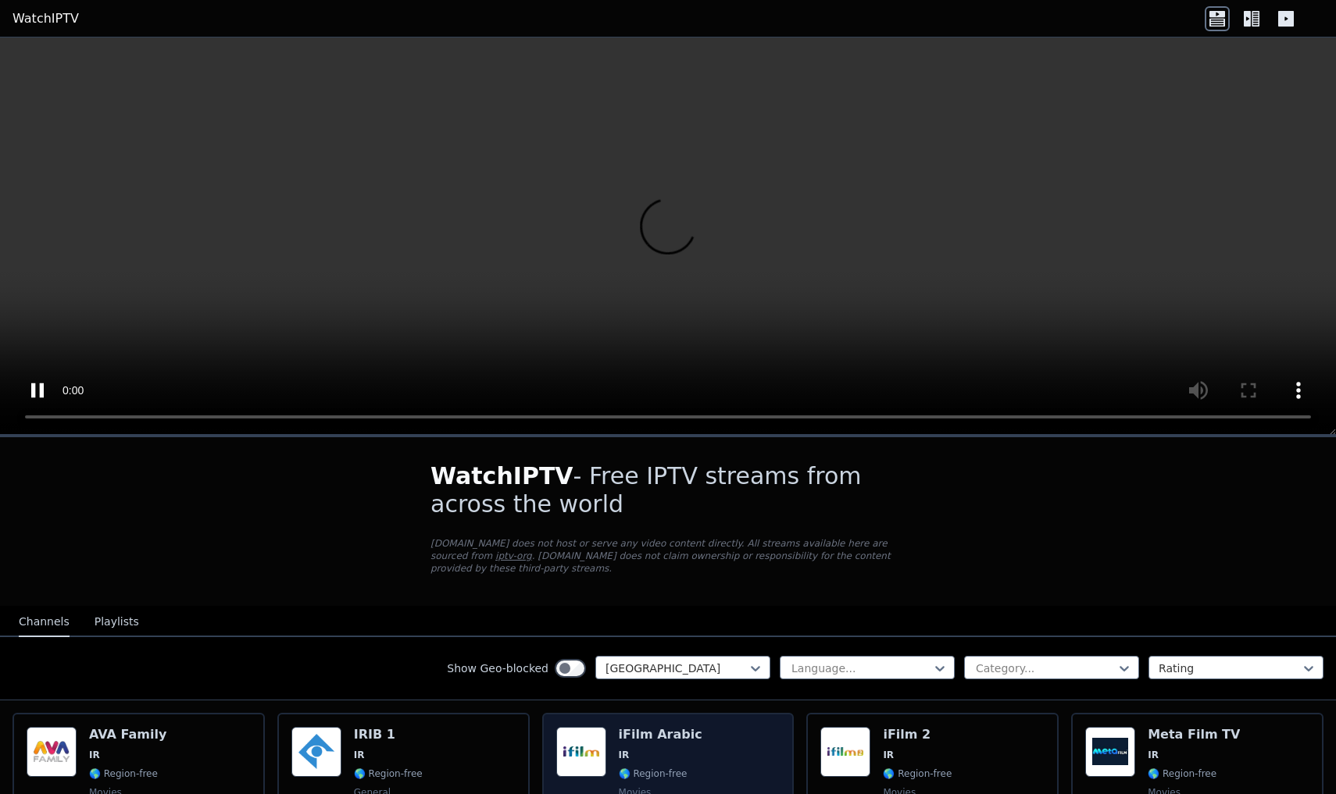
scroll to position [0, 0]
